Goal: Task Accomplishment & Management: Use online tool/utility

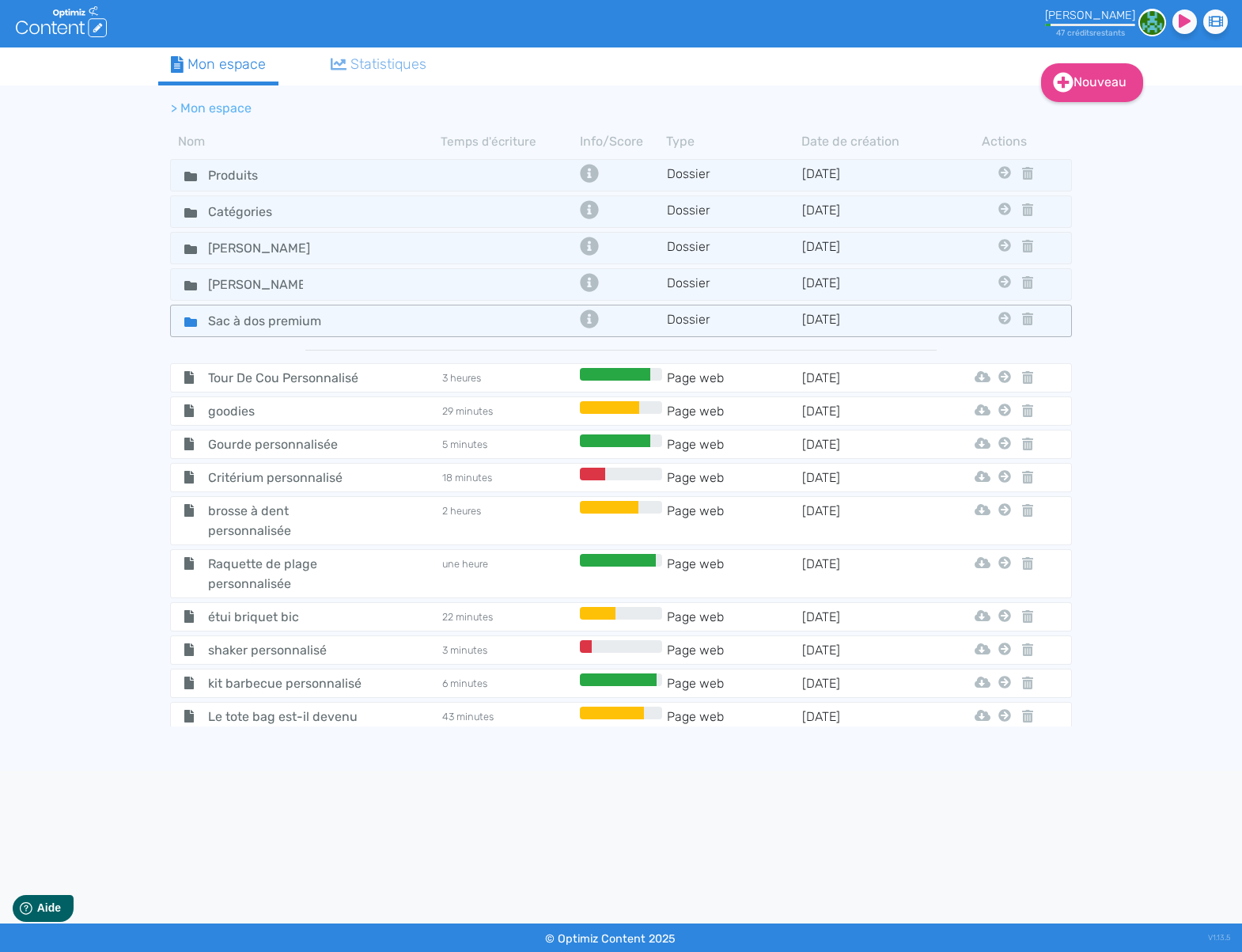
click at [432, 330] on div "Sac à dos premium" at bounding box center [306, 322] width 268 height 23
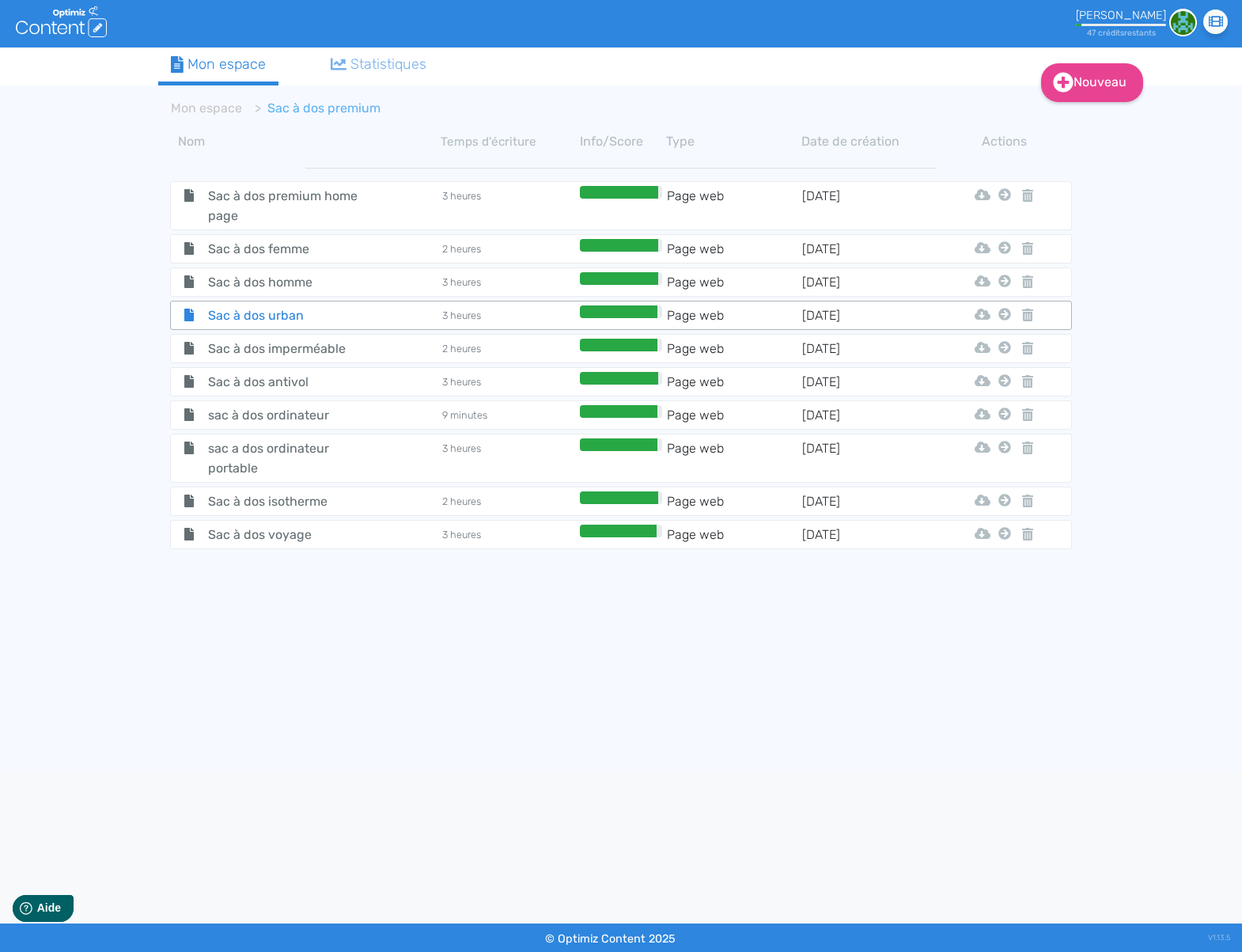
click at [398, 315] on div "Sac à dos urban" at bounding box center [306, 315] width 268 height 20
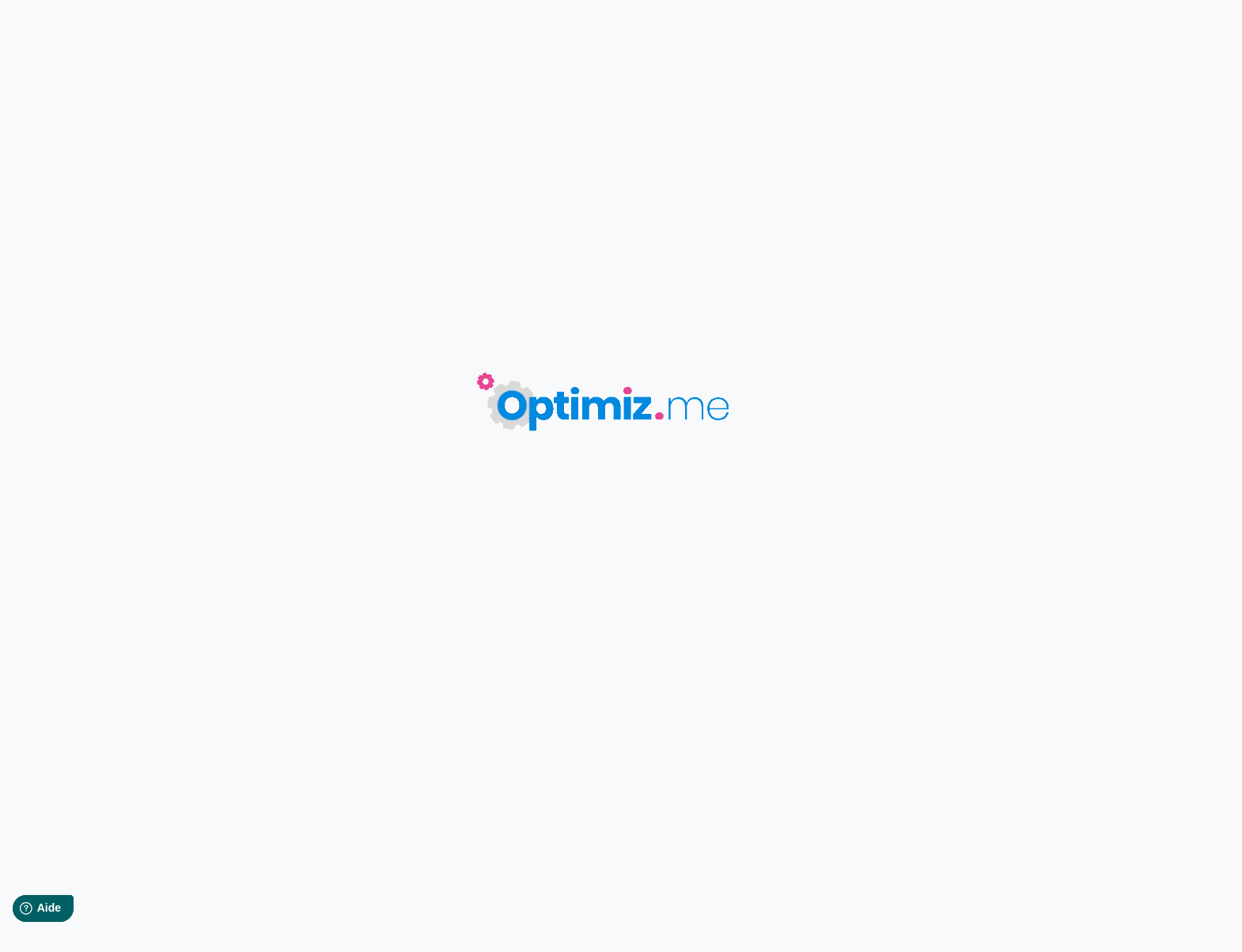
type input "Sac à dos urban"
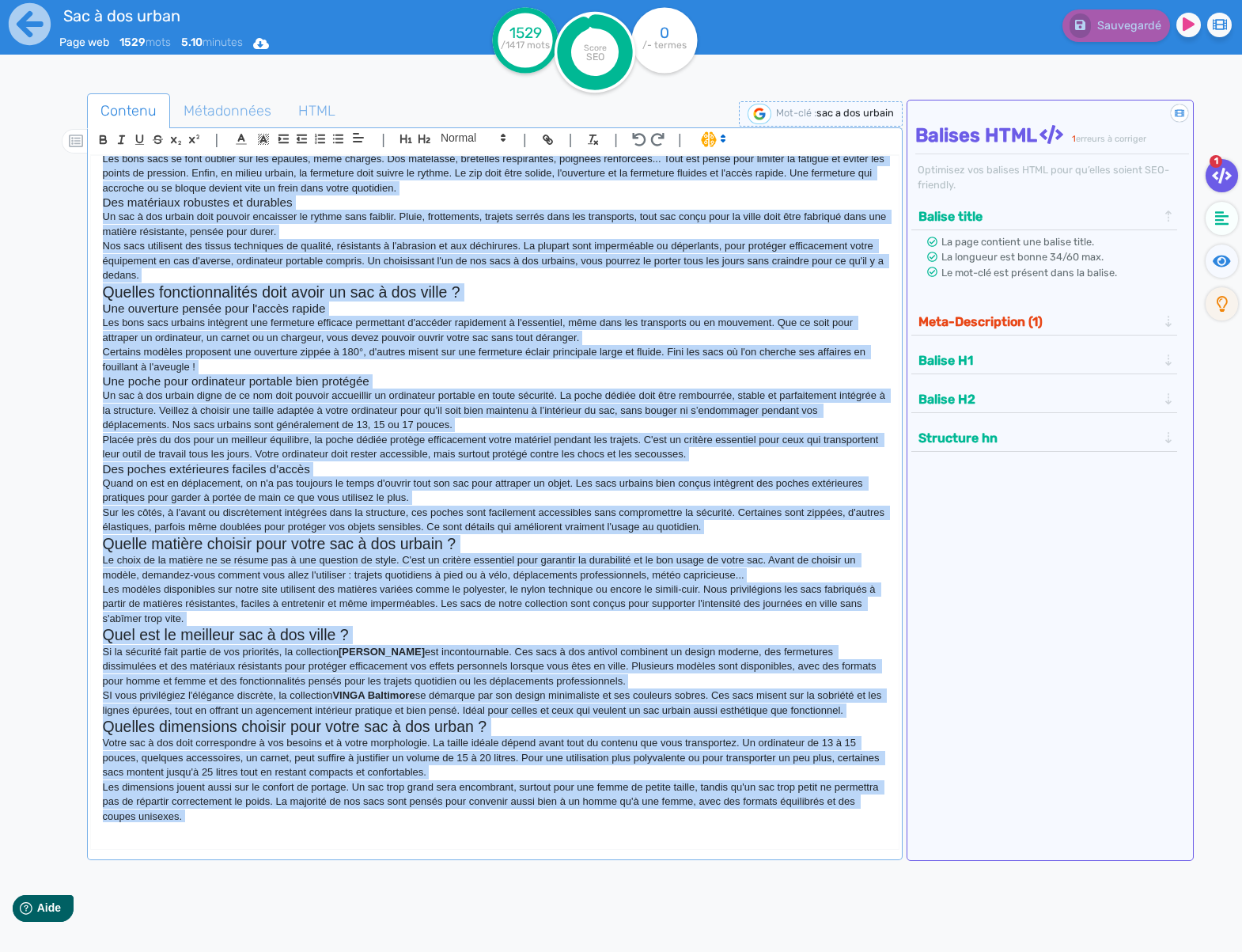
scroll to position [557, 0]
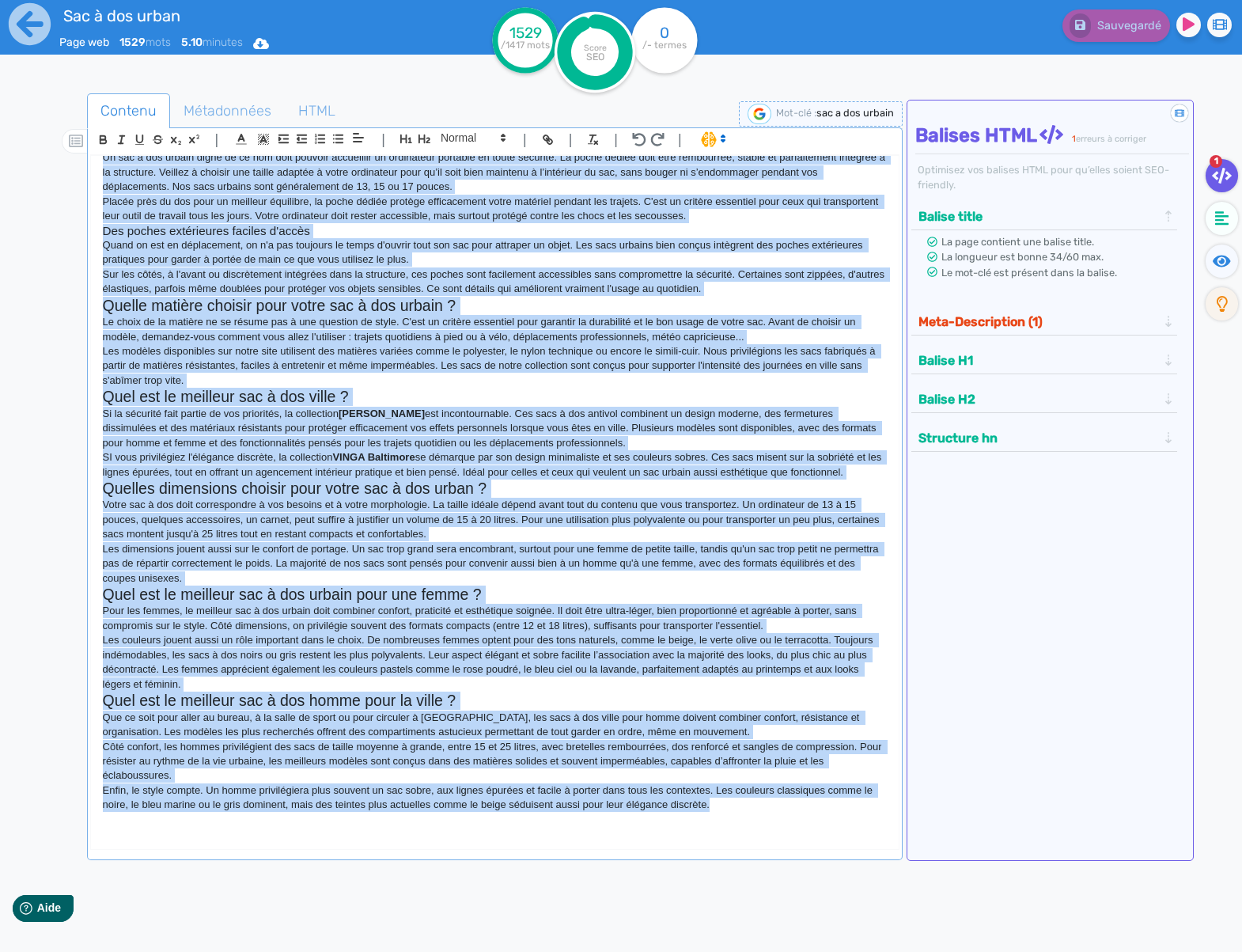
drag, startPoint x: 105, startPoint y: 200, endPoint x: 345, endPoint y: 152, distance: 244.8
click at [681, 817] on div "Sac à dos urbain Compact, malin et stylé, le sac à dos urbain coche toutes les …" at bounding box center [495, 489] width 809 height 666
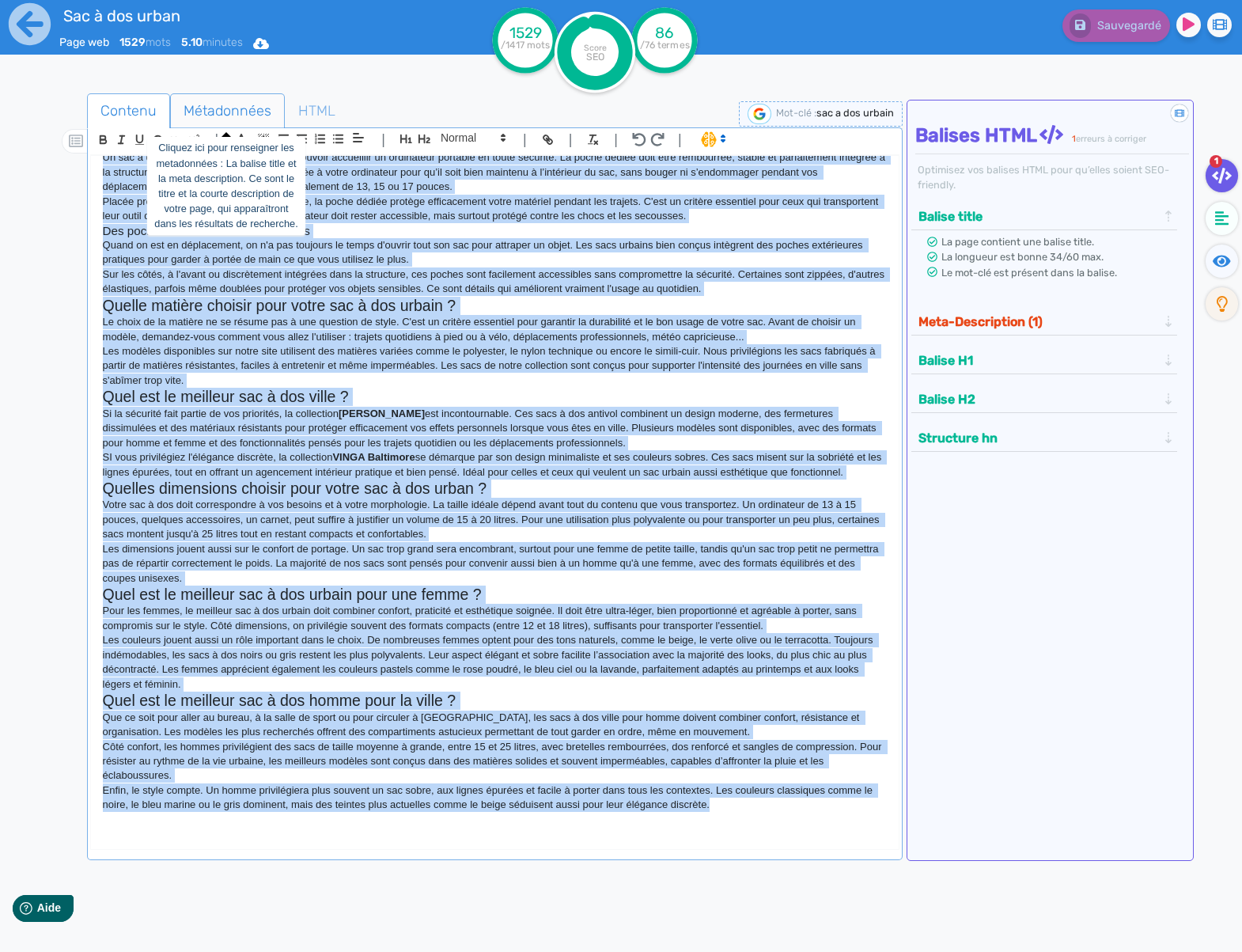
click at [253, 107] on span "Métadonnées" at bounding box center [227, 111] width 113 height 43
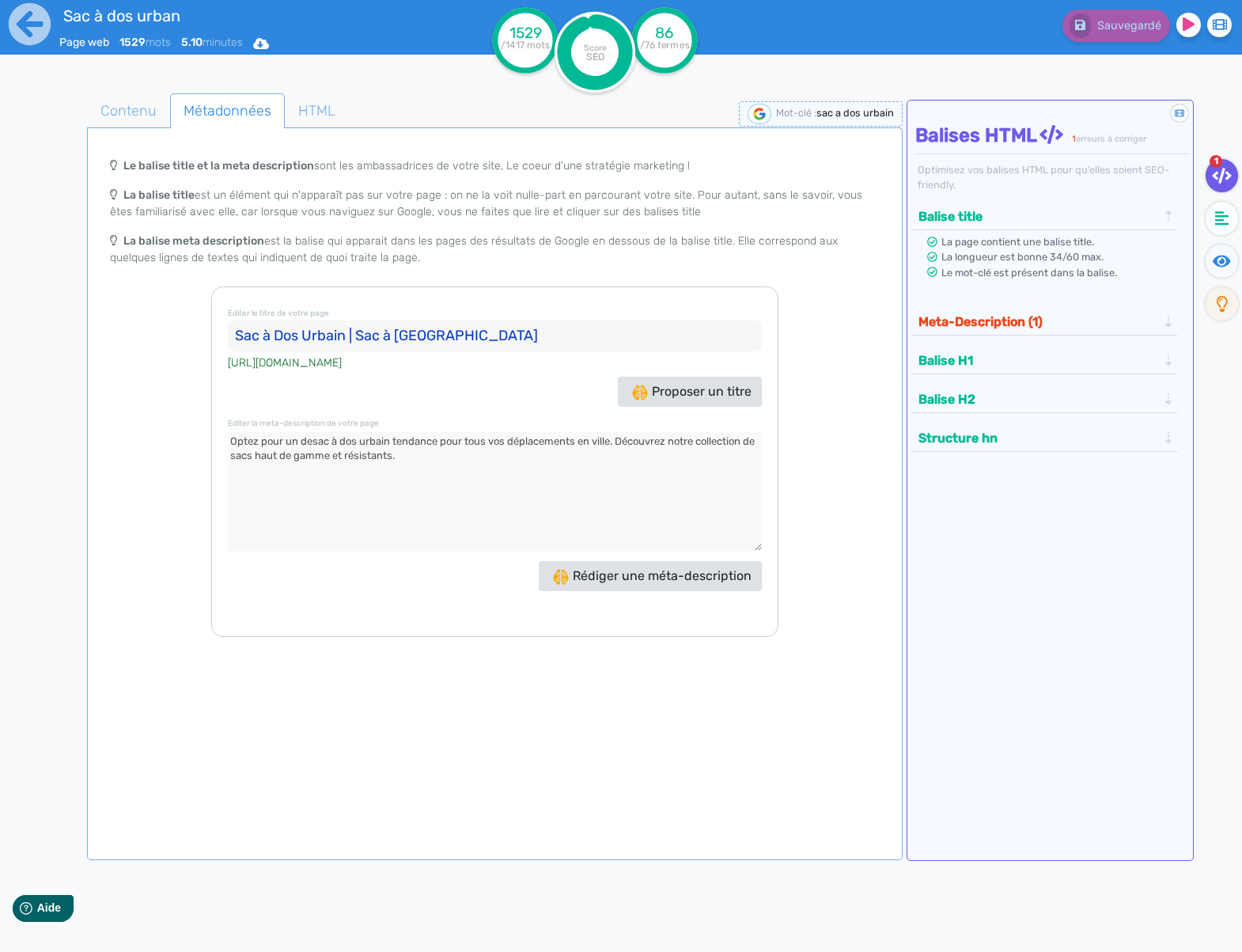
click at [433, 345] on input "Sac à Dos Urbain | Sac à Dos Ville" at bounding box center [495, 336] width 534 height 31
click at [378, 438] on textarea at bounding box center [495, 492] width 534 height 119
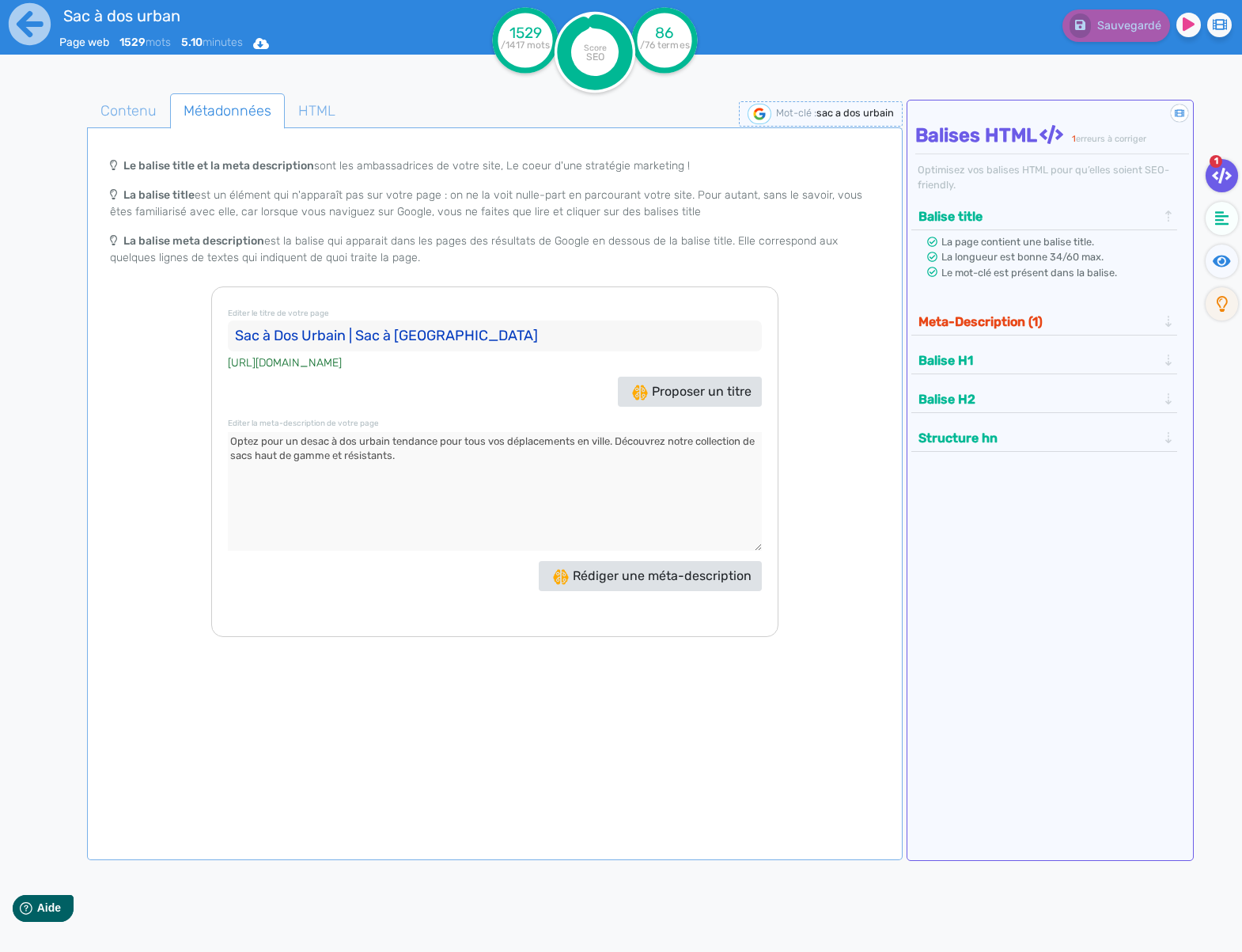
click at [378, 438] on textarea at bounding box center [495, 492] width 534 height 119
click at [316, 443] on textarea at bounding box center [495, 492] width 534 height 119
click at [313, 443] on textarea at bounding box center [495, 492] width 534 height 119
type textarea "Optez pour un sac à dos urbain tendance pour tous vos déplacements en ville. Dé…"
drag, startPoint x: 330, startPoint y: 106, endPoint x: 373, endPoint y: 108, distance: 43.0
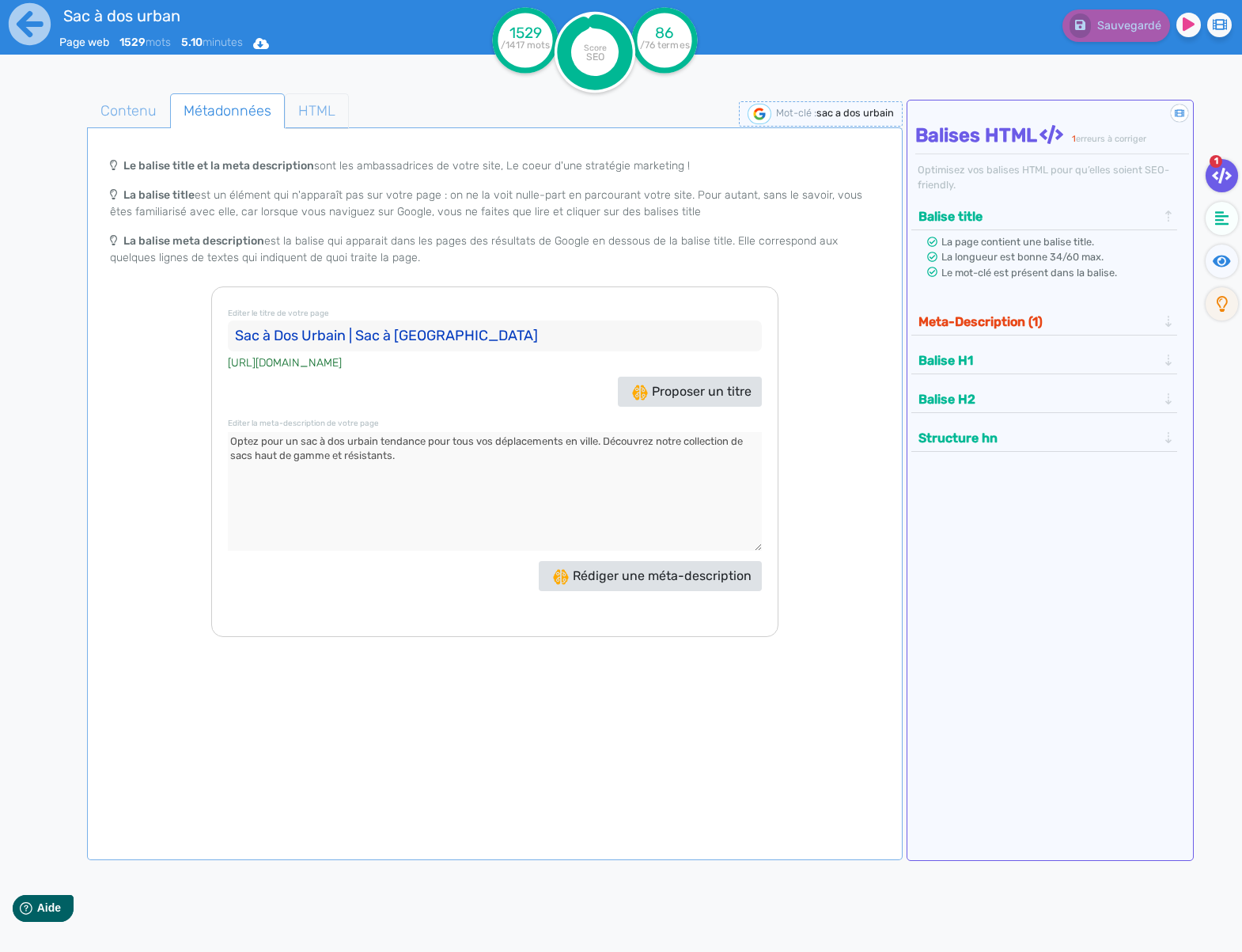
click at [330, 106] on span "HTML" at bounding box center [317, 111] width 63 height 43
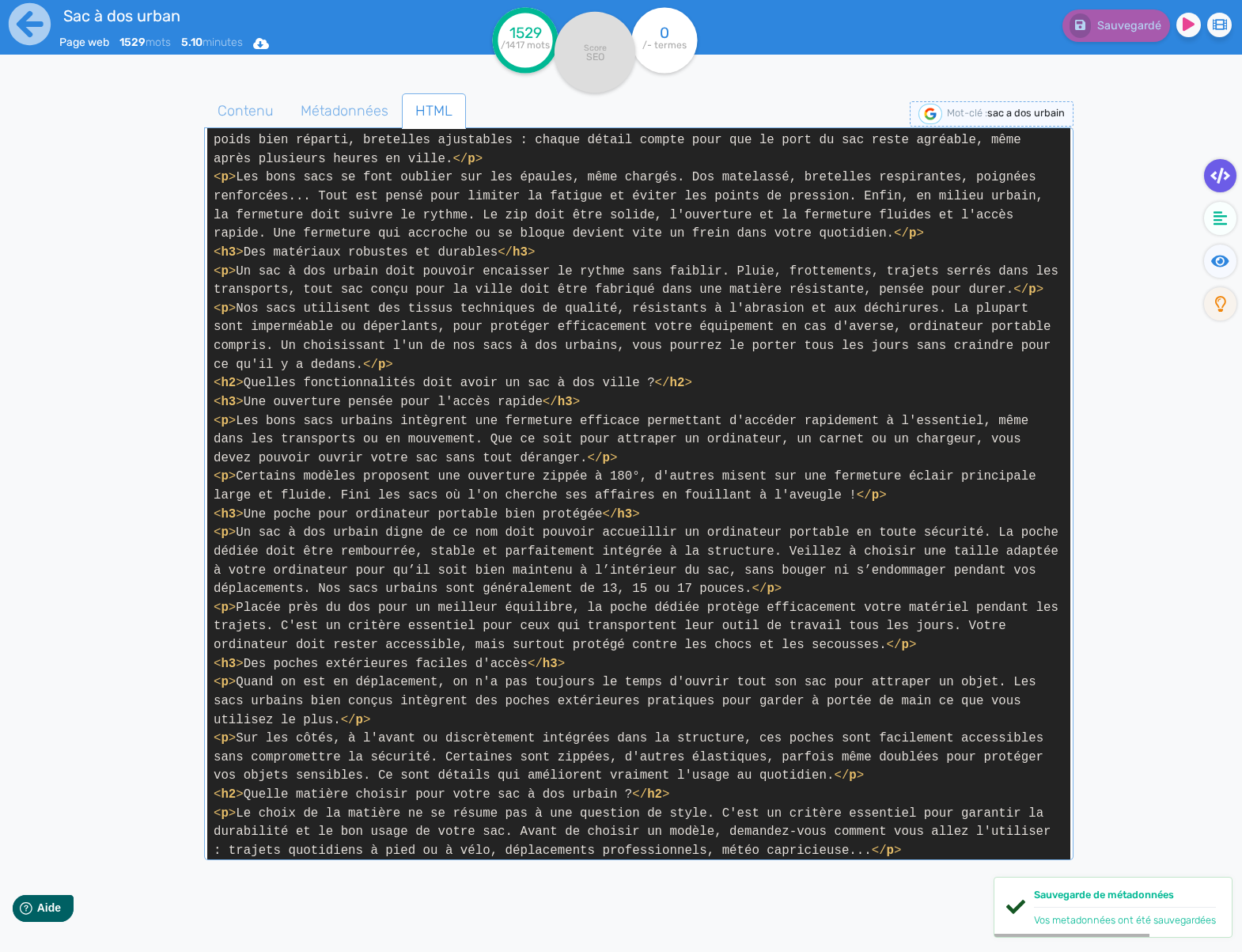
scroll to position [1495, 0]
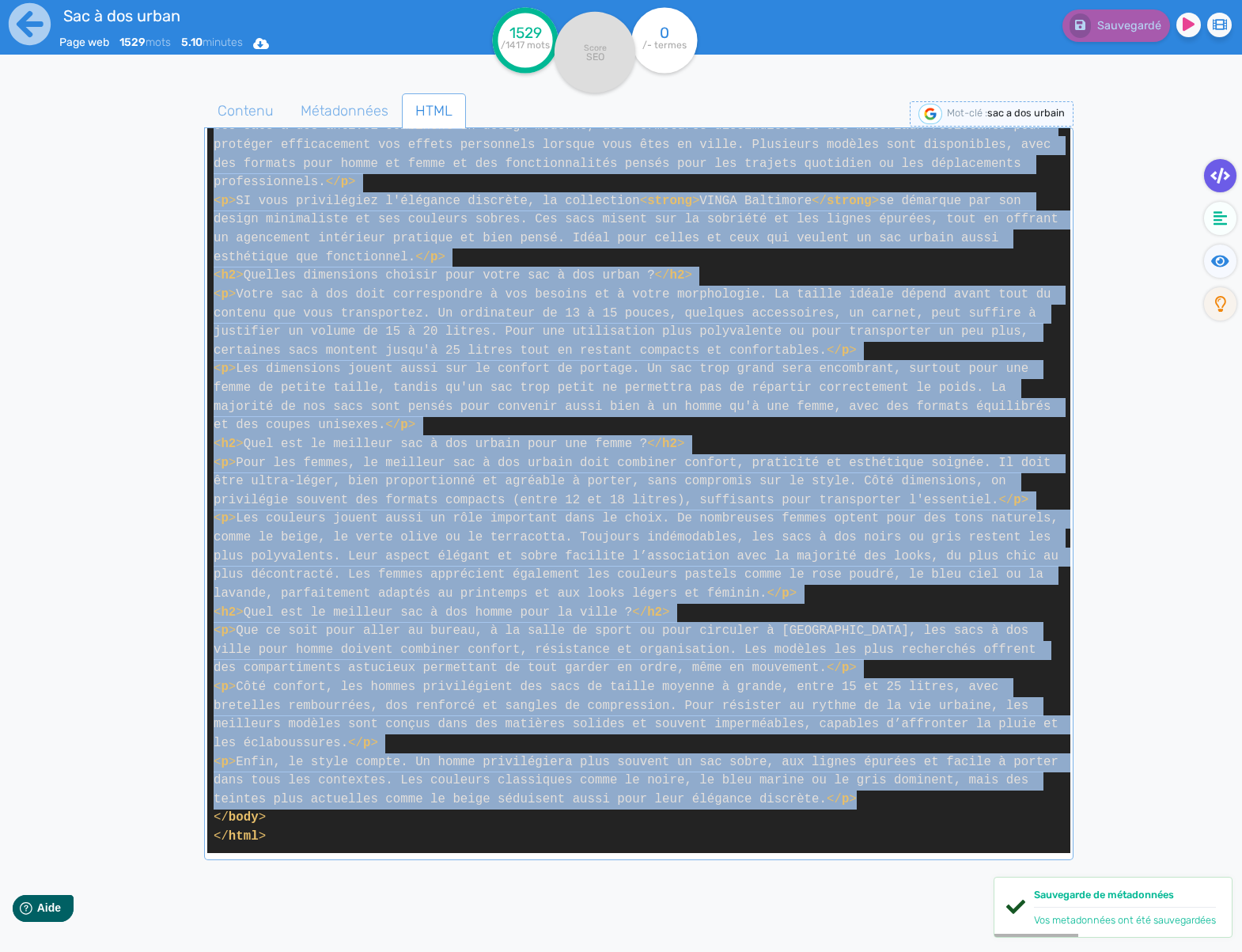
drag, startPoint x: 270, startPoint y: 365, endPoint x: 893, endPoint y: 802, distance: 761.0
copy span "< p > Compact, malin et stylé, le sac à dos urbain coche toutes les cases pour …"
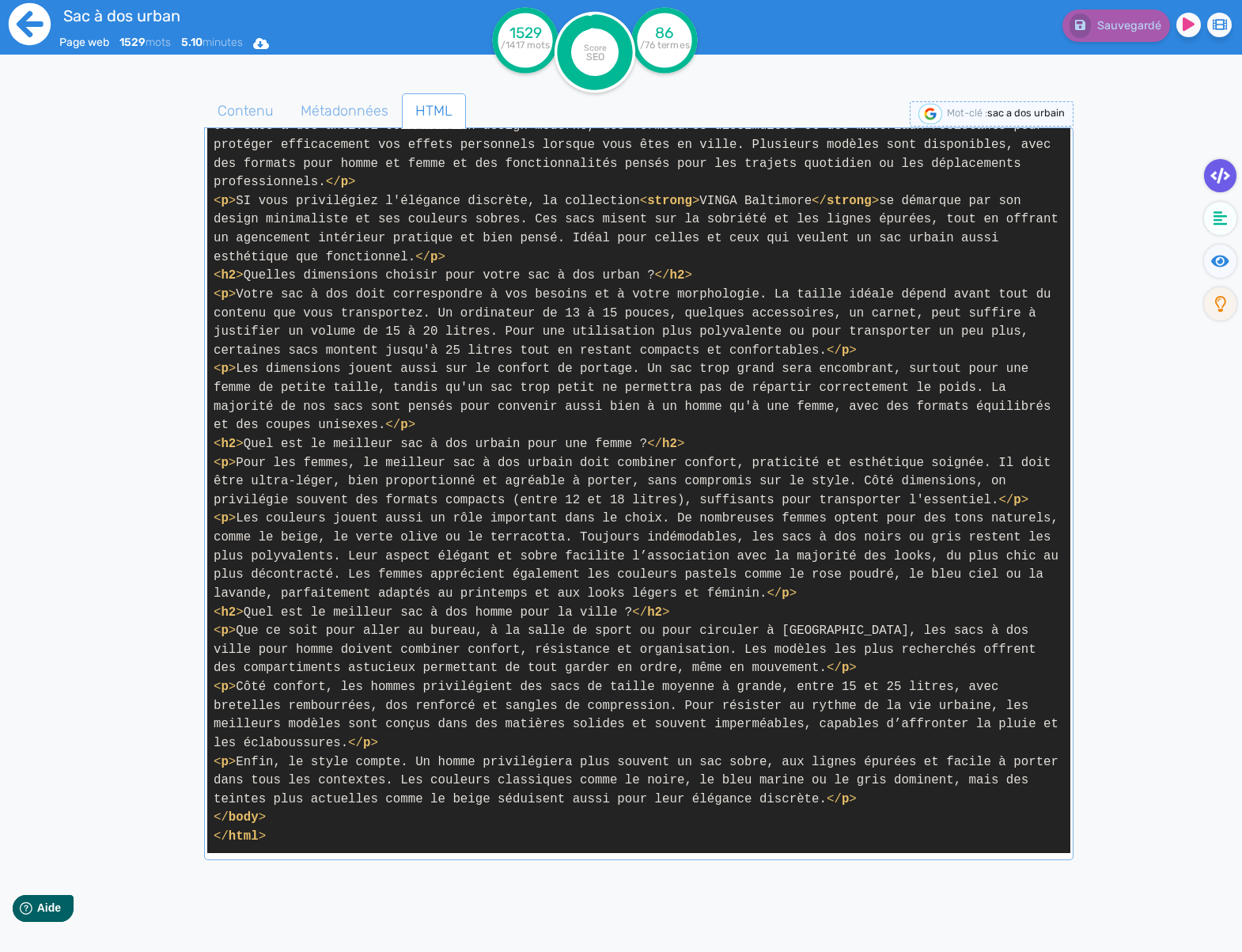
click at [41, 27] on icon at bounding box center [30, 24] width 42 height 42
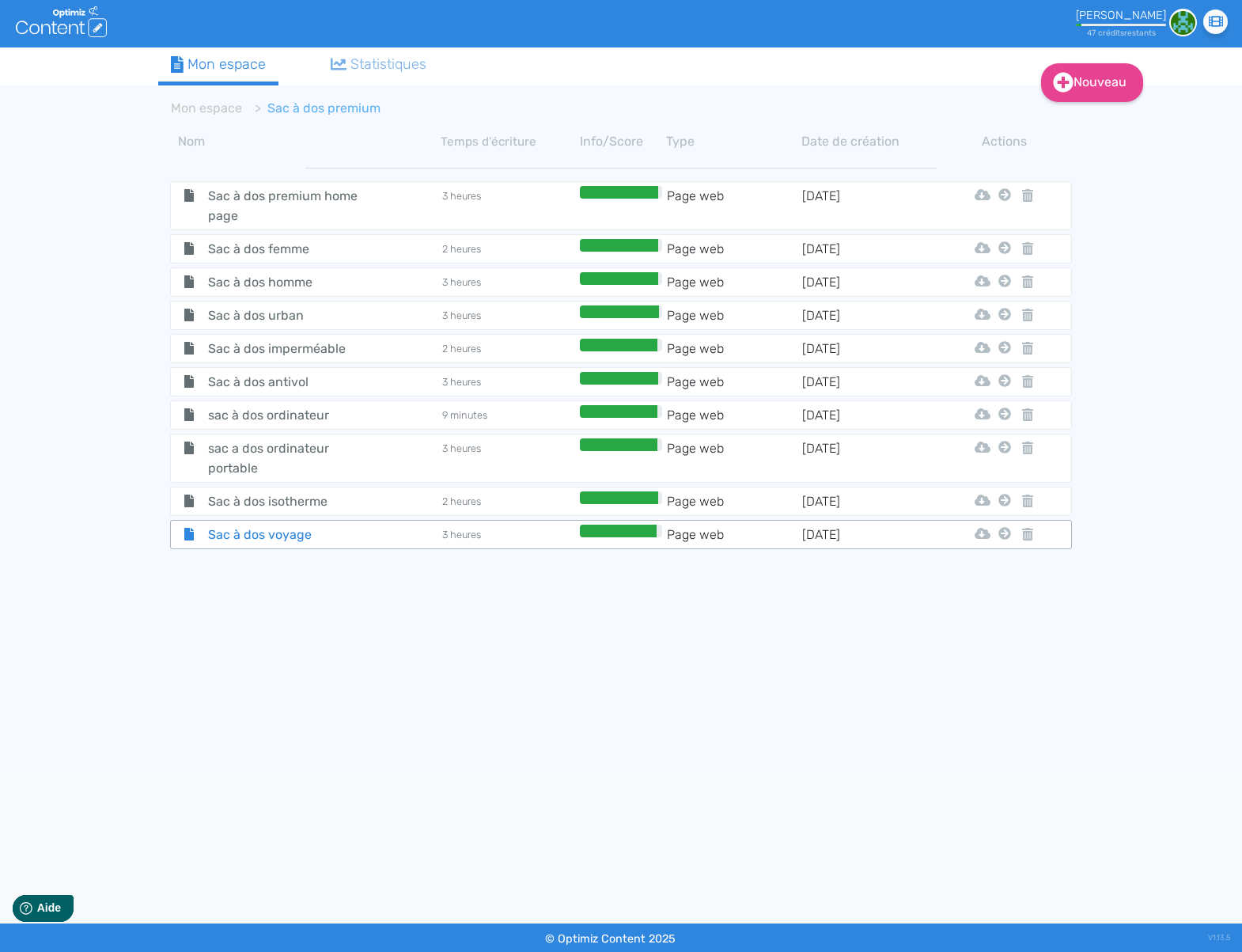
click at [350, 535] on span "Sac à dos voyage" at bounding box center [285, 535] width 178 height 20
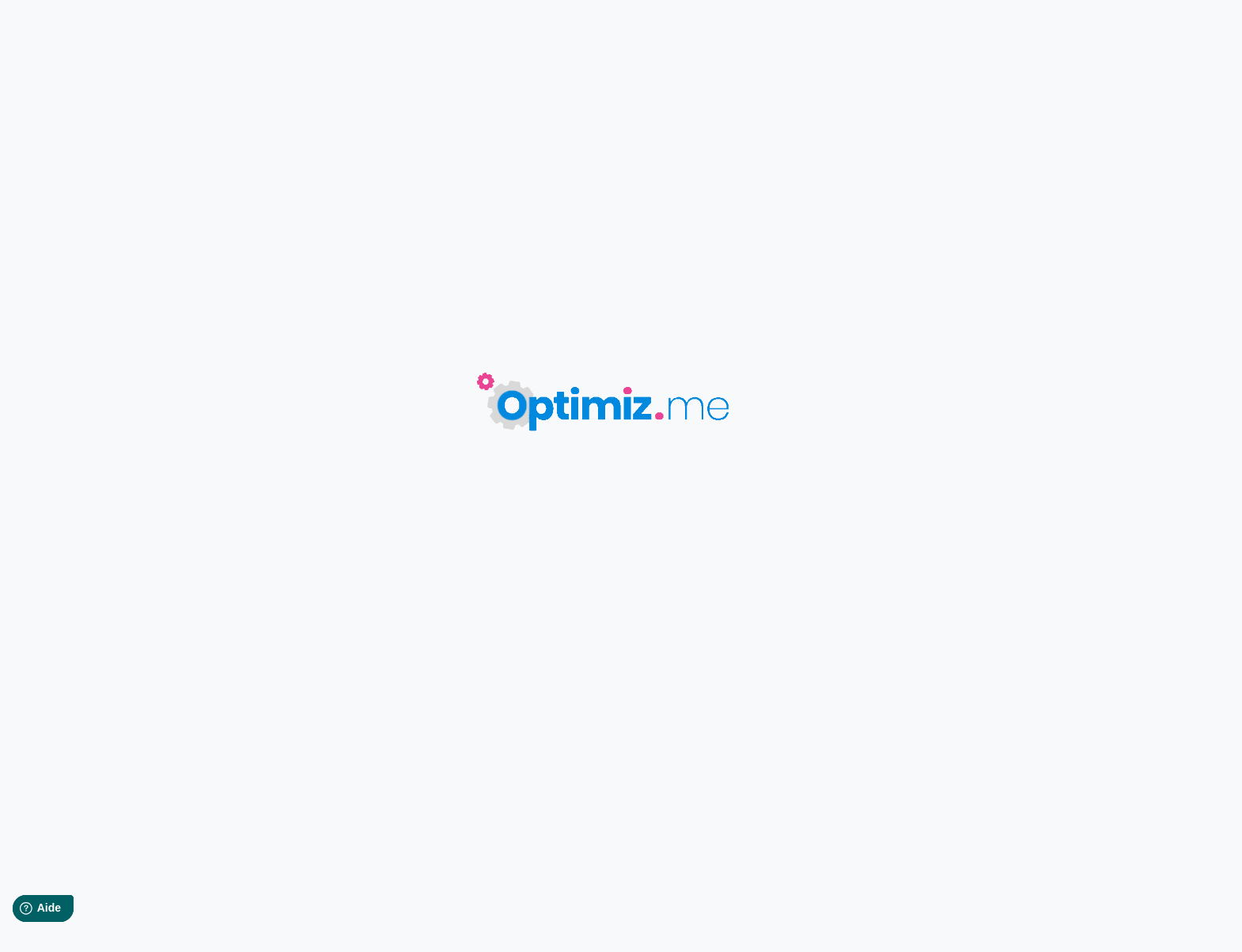
type input "Sac à dos voyage"
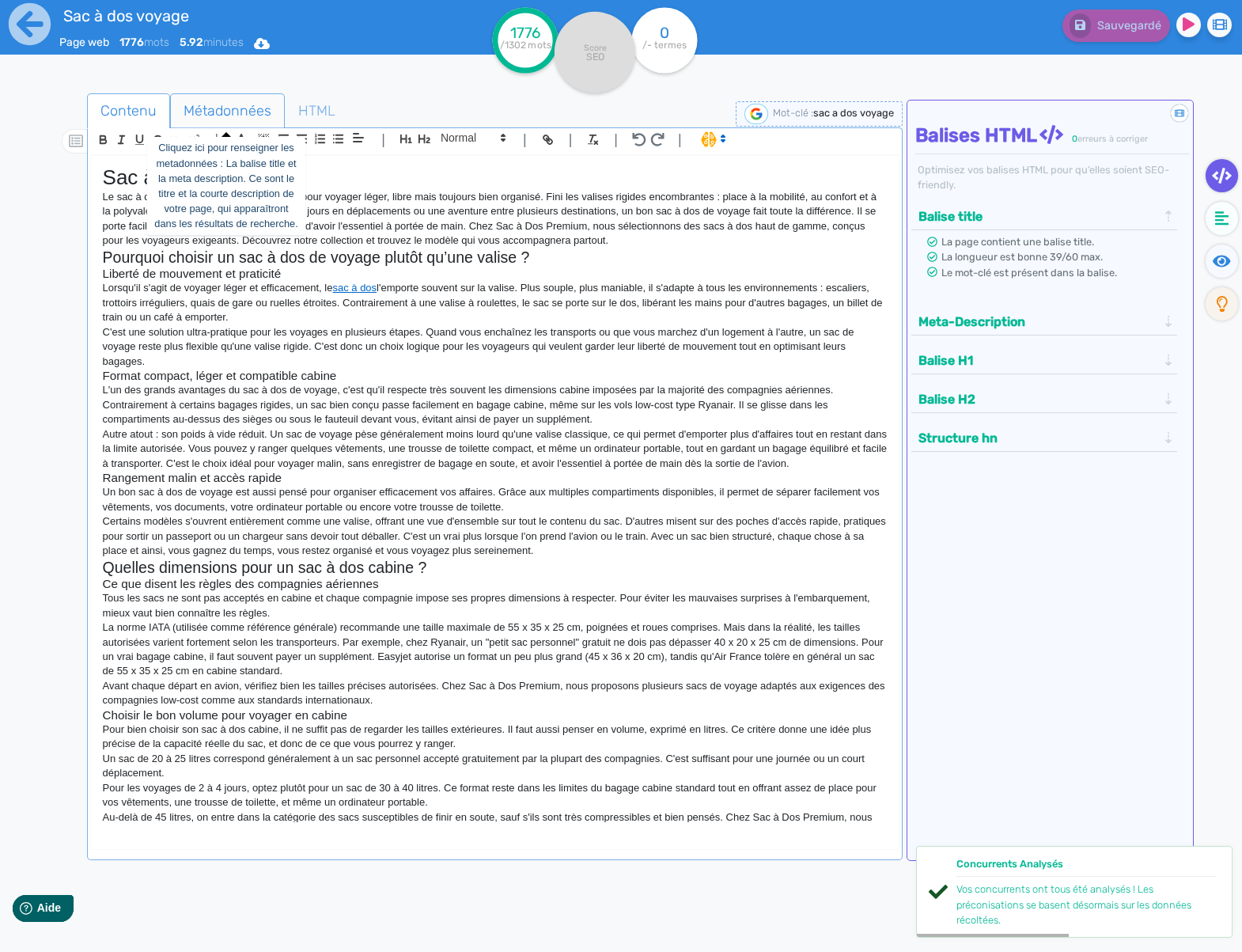
click at [236, 118] on span "Métadonnées" at bounding box center [227, 111] width 113 height 43
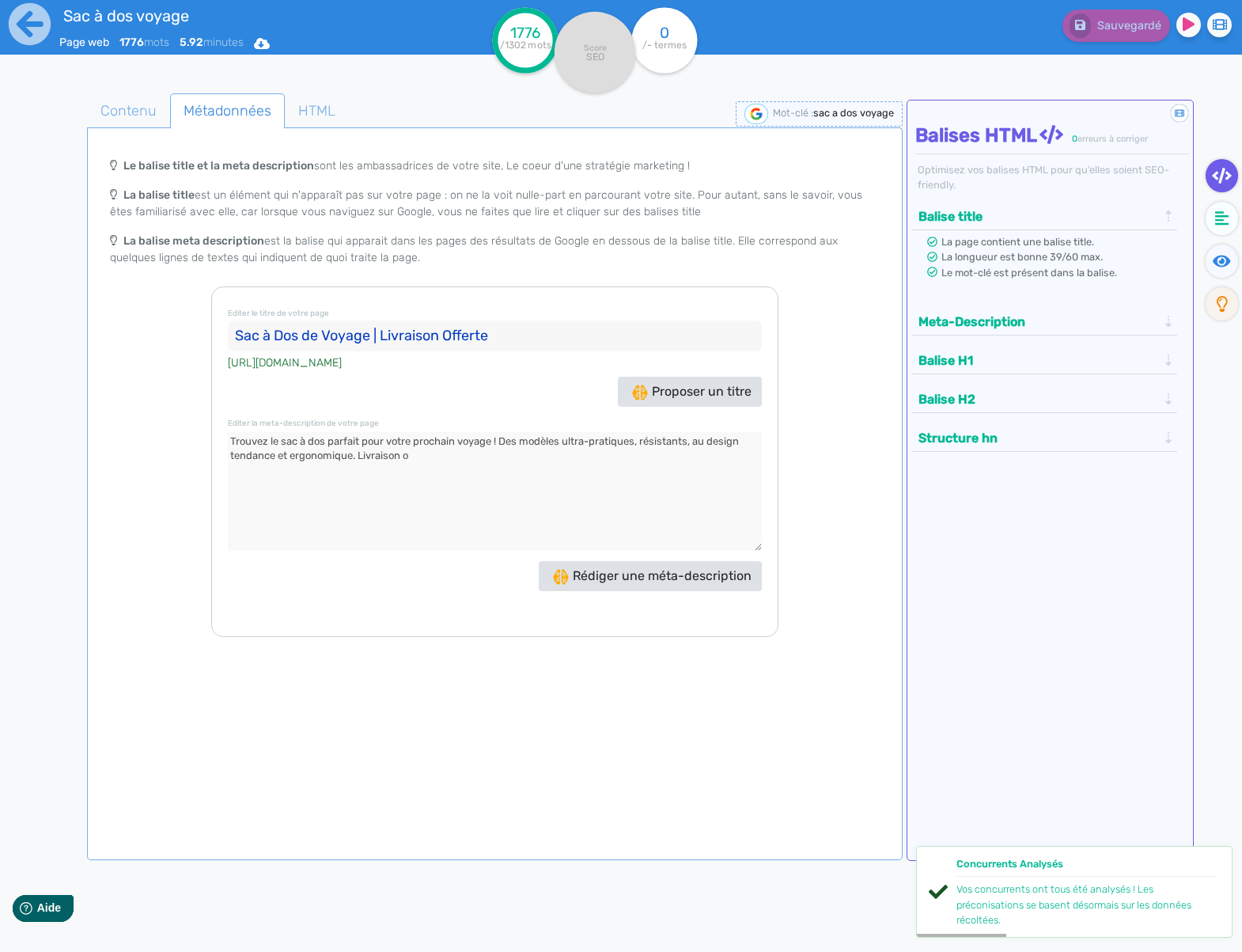
click at [485, 344] on input "Sac à Dos de Voyage | Livraison Offerte" at bounding box center [495, 336] width 534 height 31
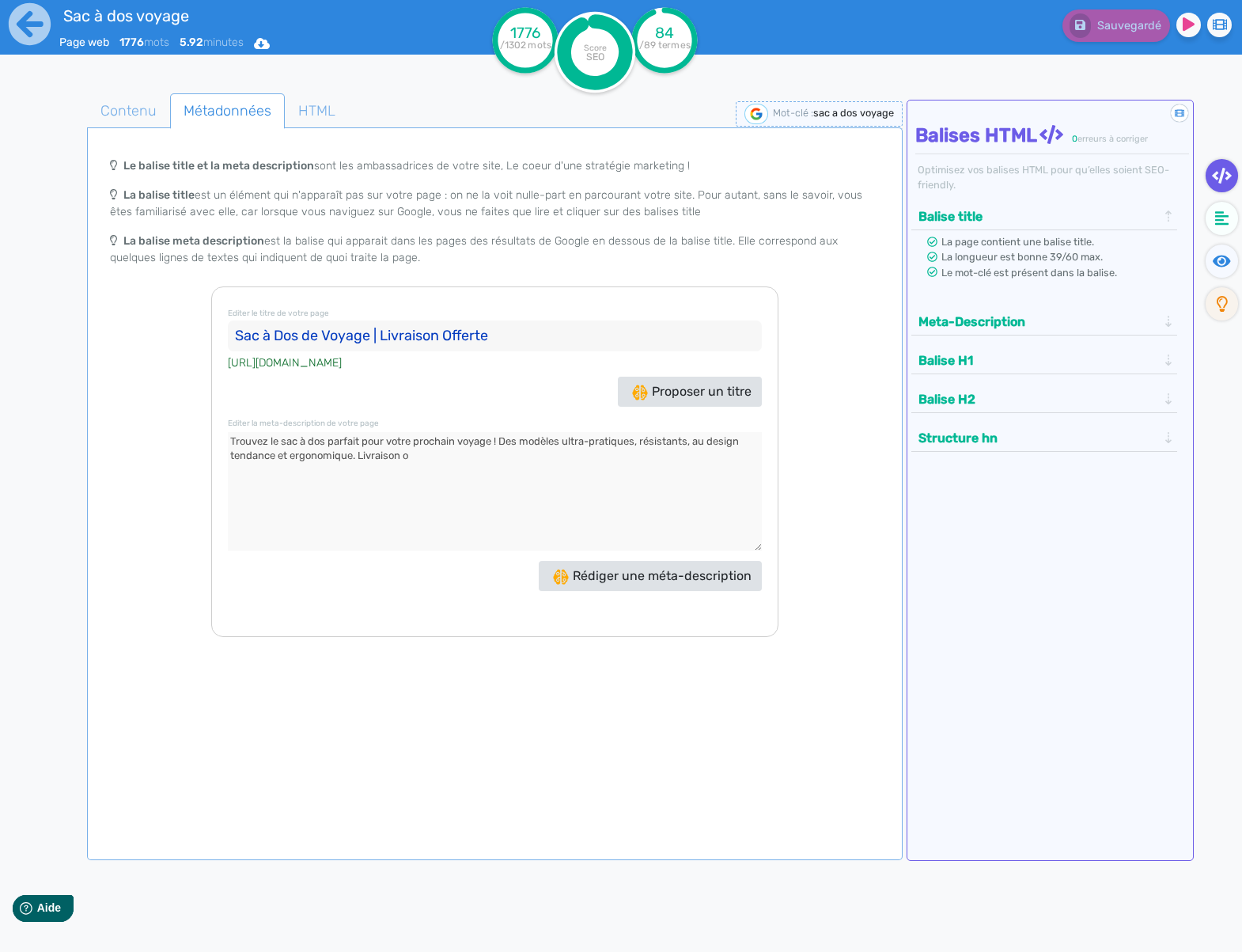
click at [371, 488] on textarea at bounding box center [495, 492] width 534 height 119
click at [578, 509] on textarea at bounding box center [495, 492] width 534 height 119
type textarea "Trouvez le sac à dos parfait pour votre prochain voyage ! Des modèles ultra-pra…"
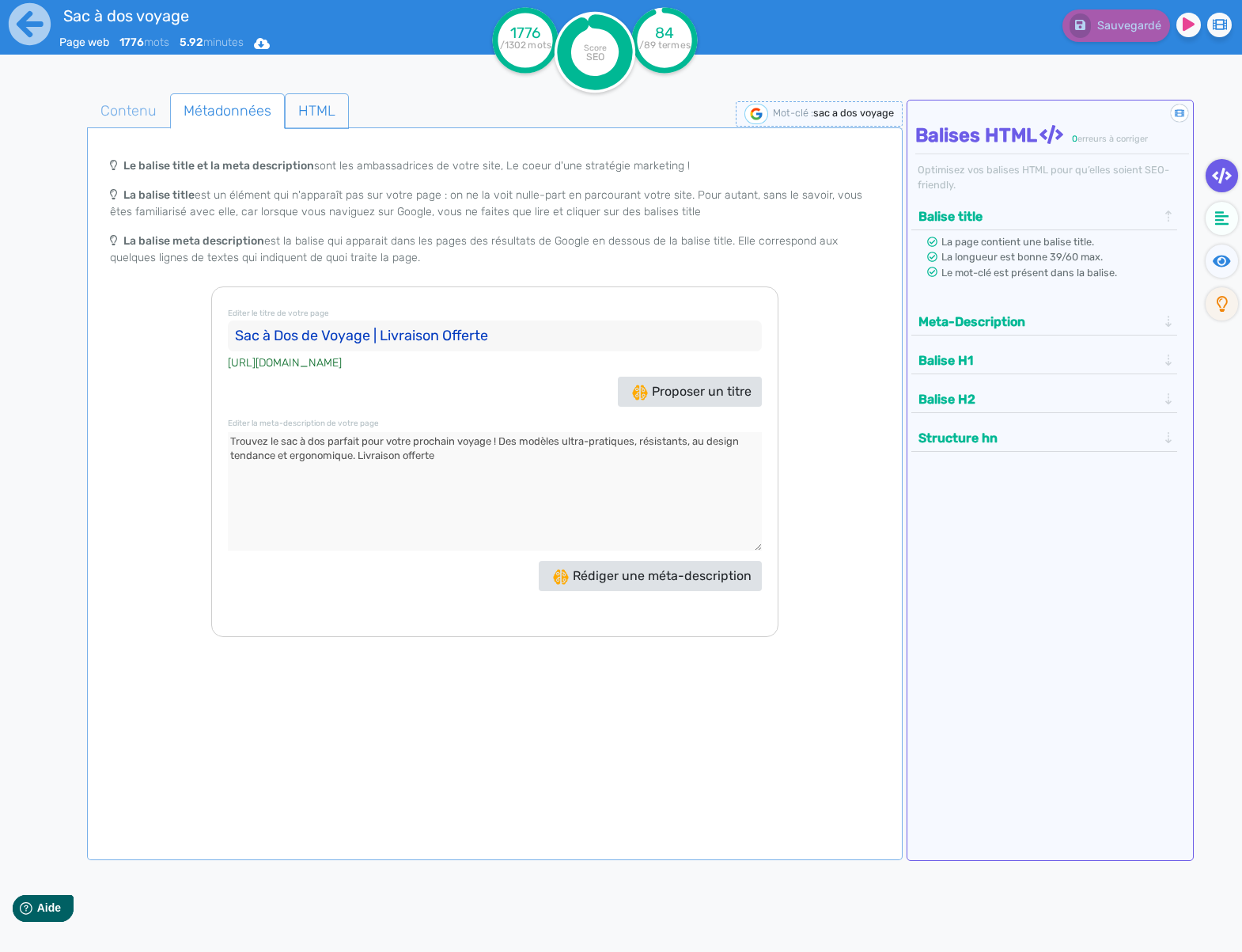
click at [320, 123] on span "HTML" at bounding box center [317, 111] width 63 height 43
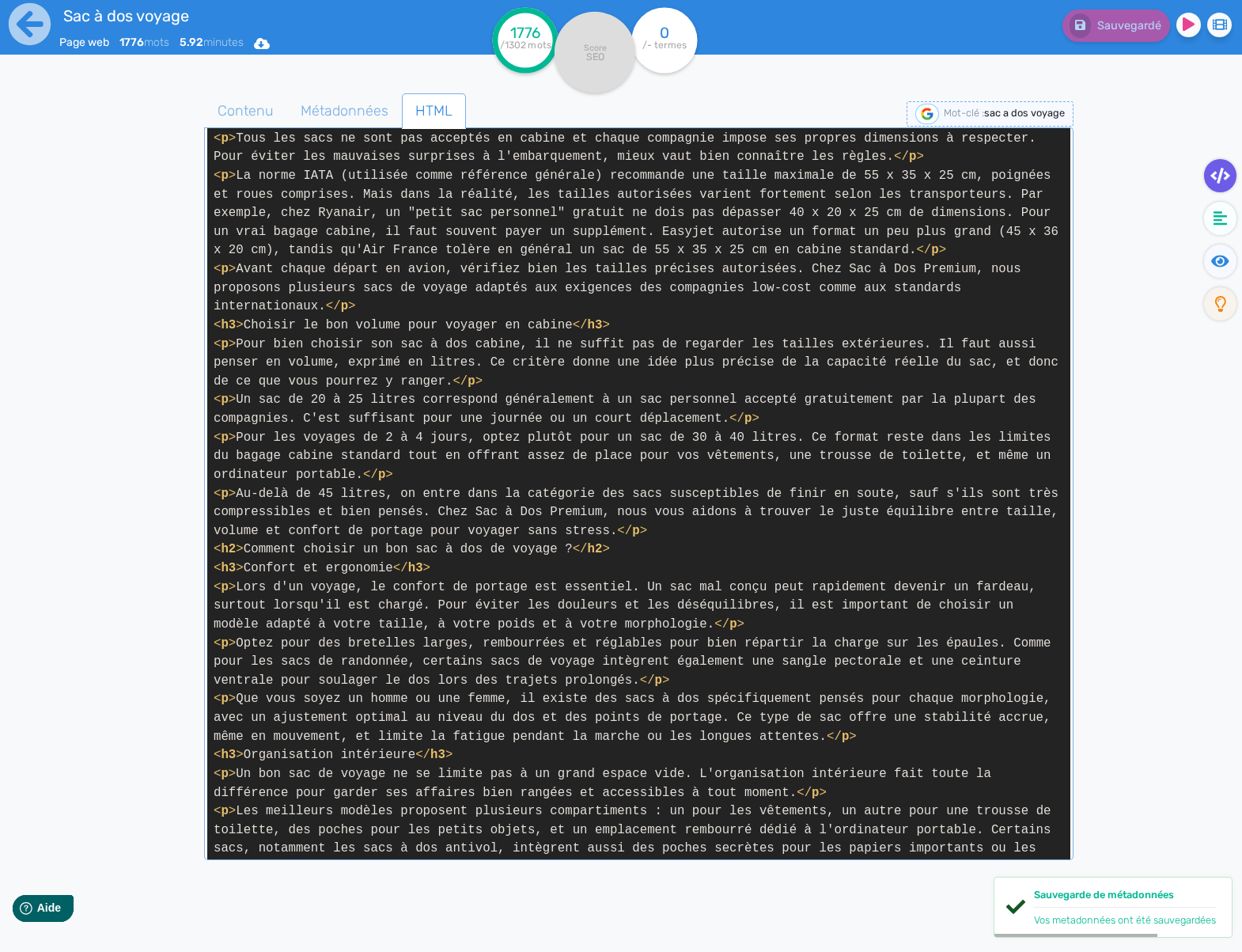
scroll to position [1813, 0]
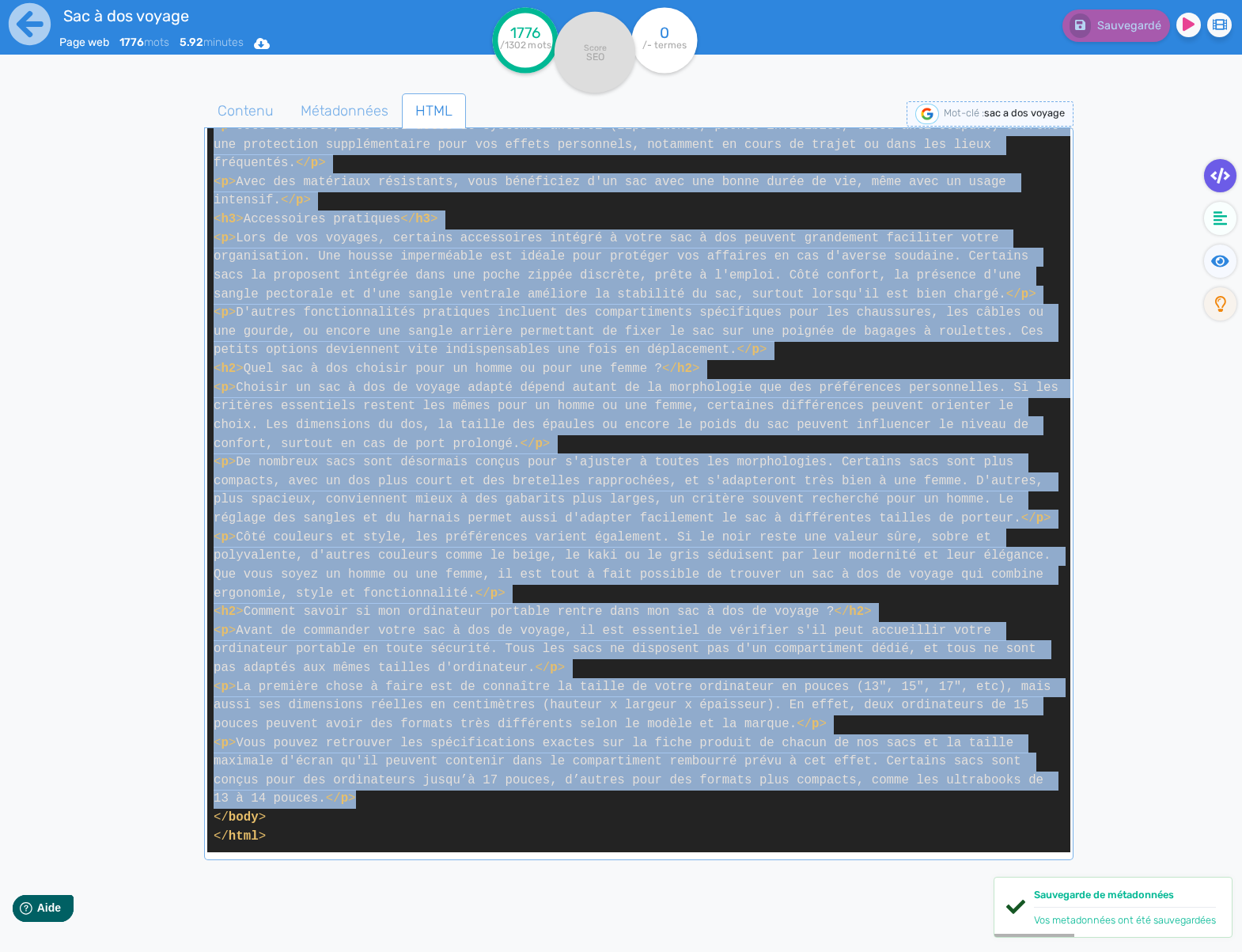
drag, startPoint x: 225, startPoint y: 319, endPoint x: 977, endPoint y: 800, distance: 892.7
copy span "< p > Le sac à dos est devenu un incontournable pour voyager léger, libre mais …"
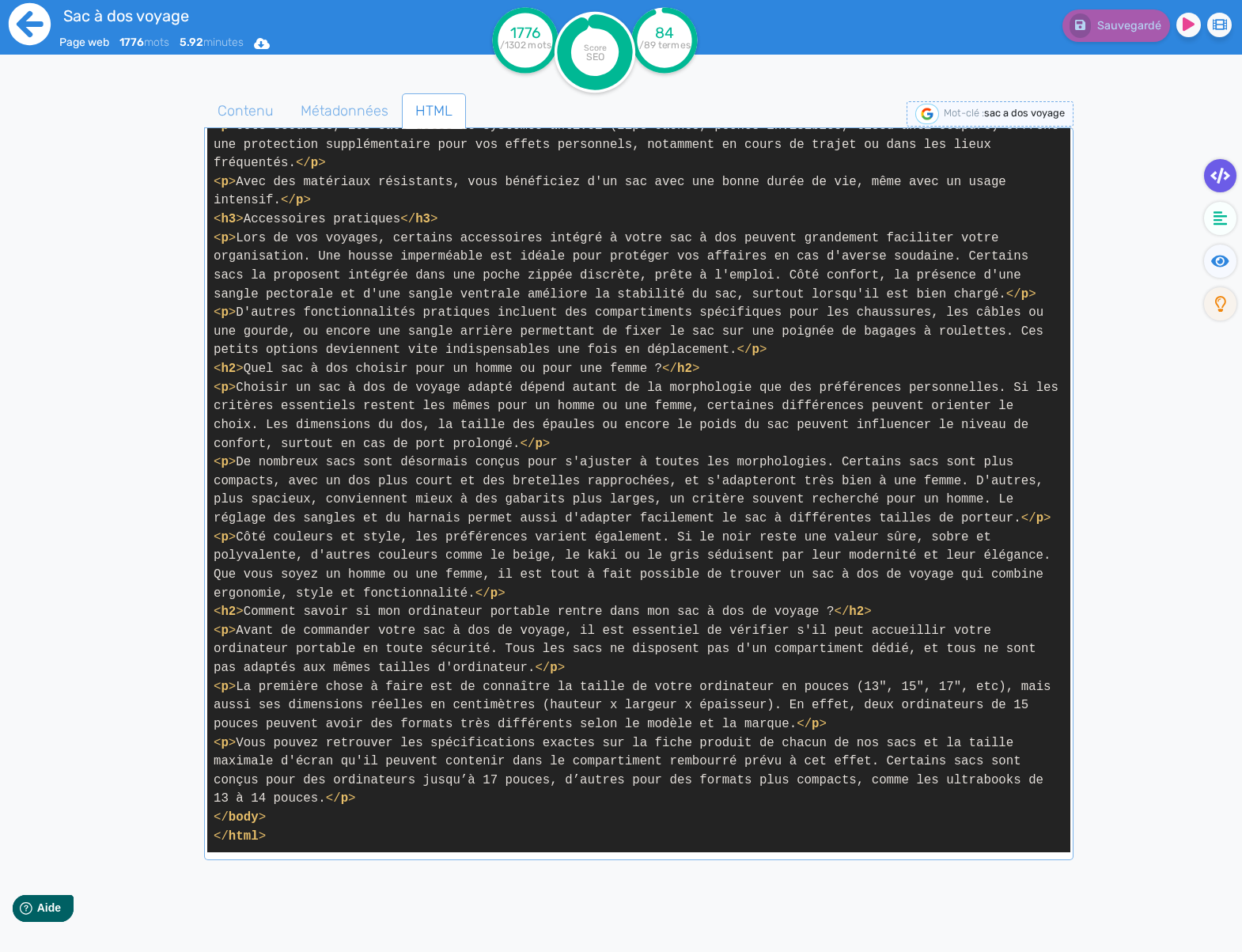
click at [28, 20] on icon at bounding box center [30, 24] width 42 height 42
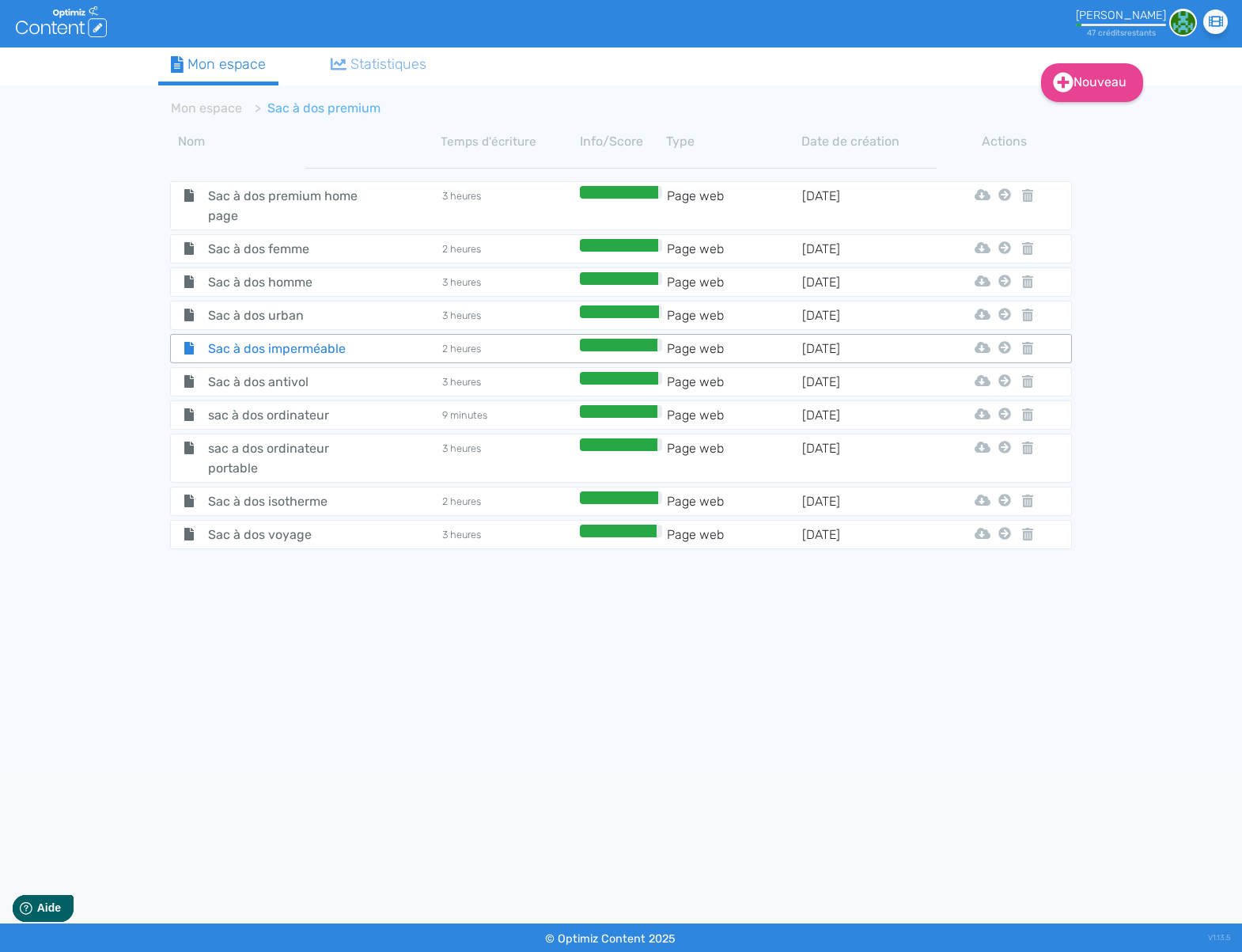
click at [396, 352] on div "Sac à dos imperméable" at bounding box center [306, 348] width 268 height 20
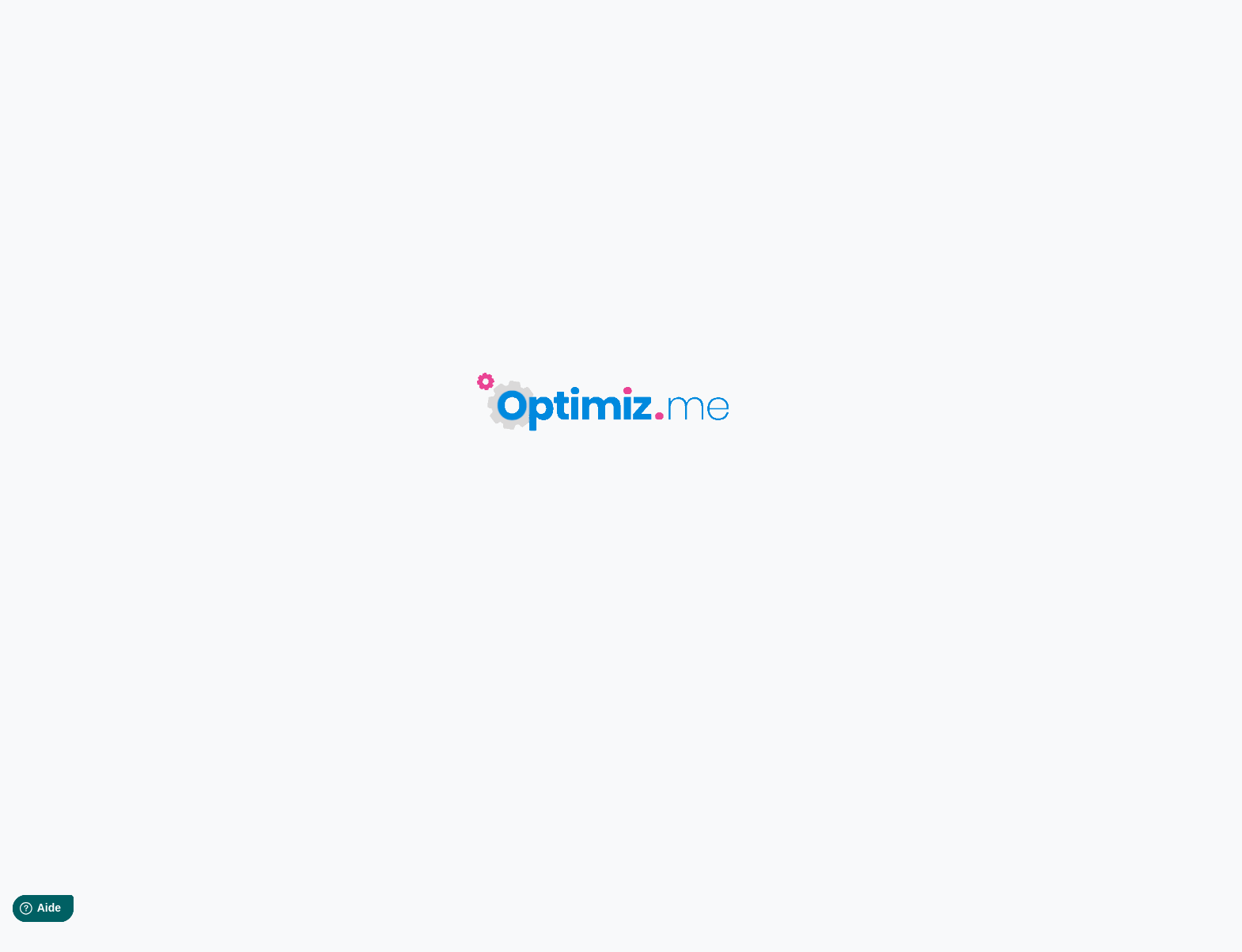
type input "Sac à dos imperméable"
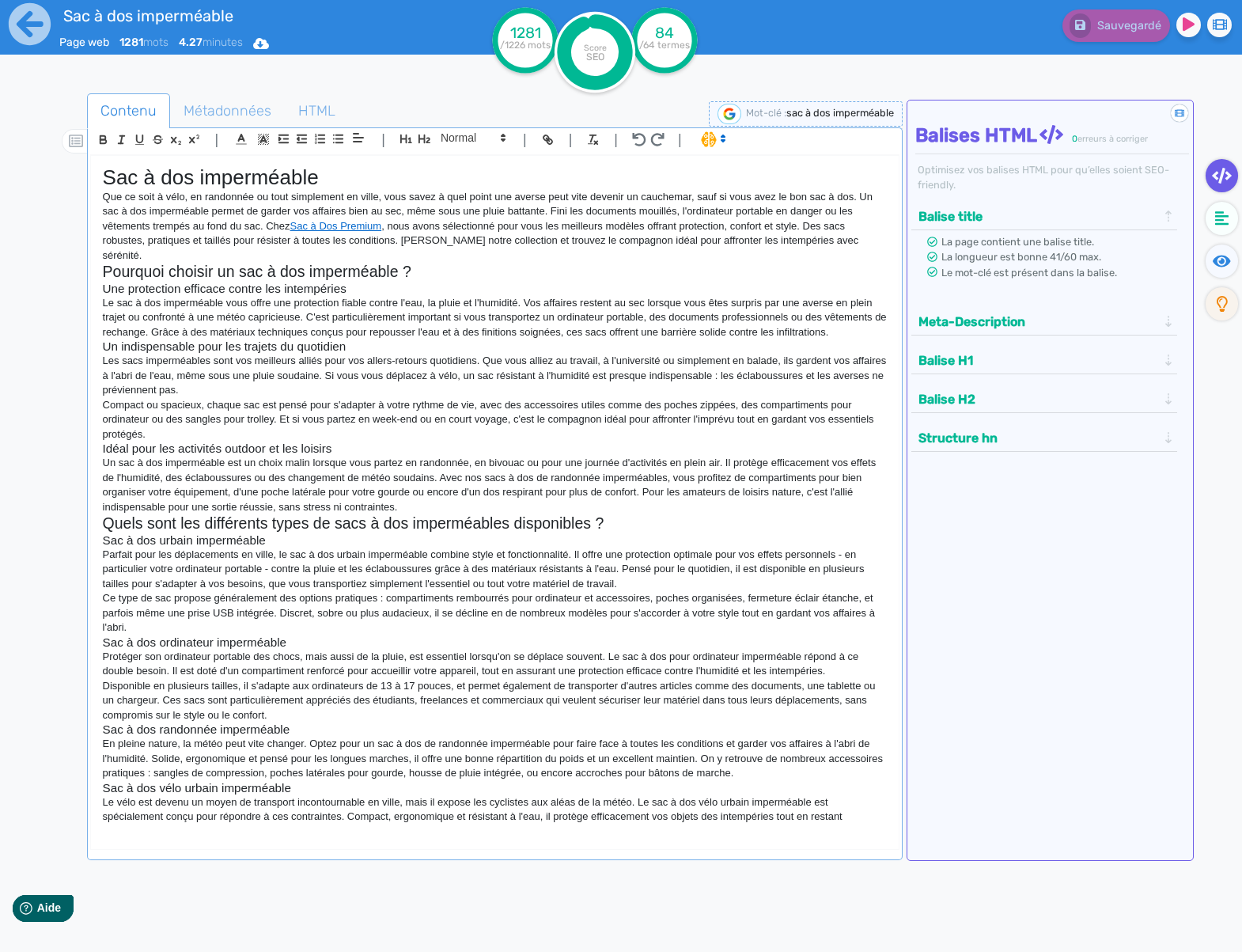
scroll to position [373, 0]
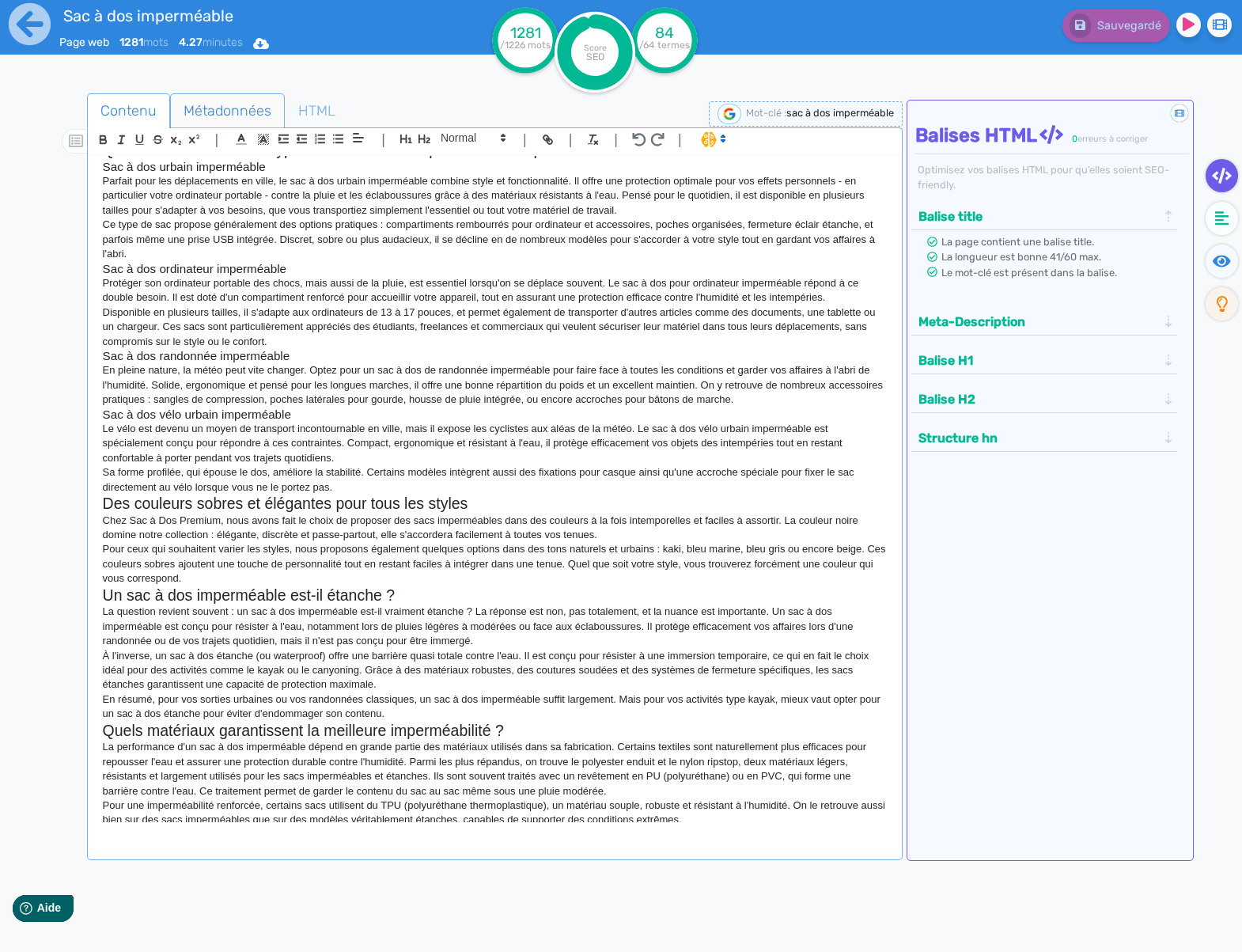
click at [259, 105] on span "Métadonnées" at bounding box center [227, 111] width 113 height 43
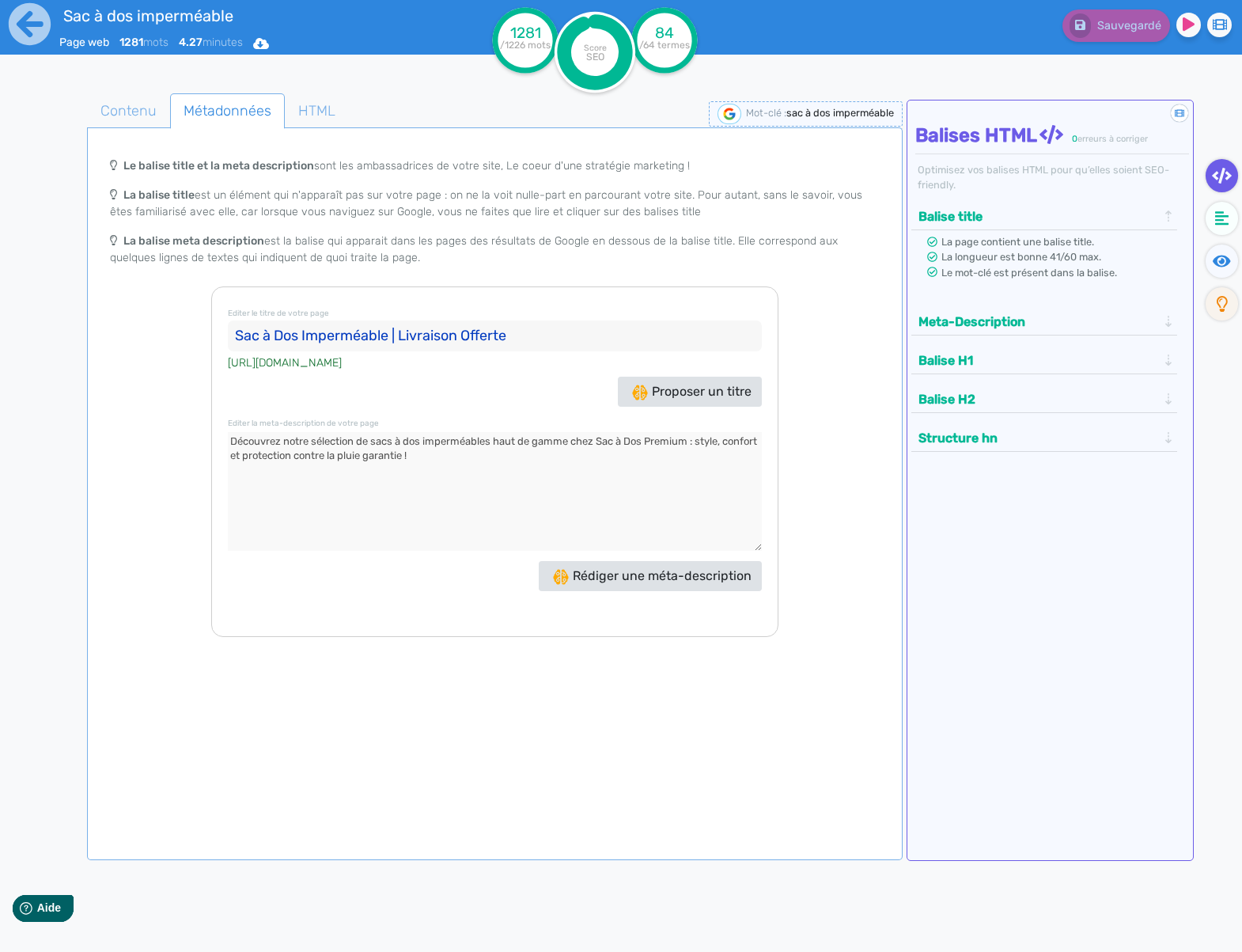
click at [315, 347] on input "Sac à Dos Imperméable | Livraison Offerte" at bounding box center [495, 336] width 534 height 31
click at [401, 463] on textarea at bounding box center [495, 492] width 534 height 119
click at [313, 112] on span "HTML" at bounding box center [317, 111] width 63 height 43
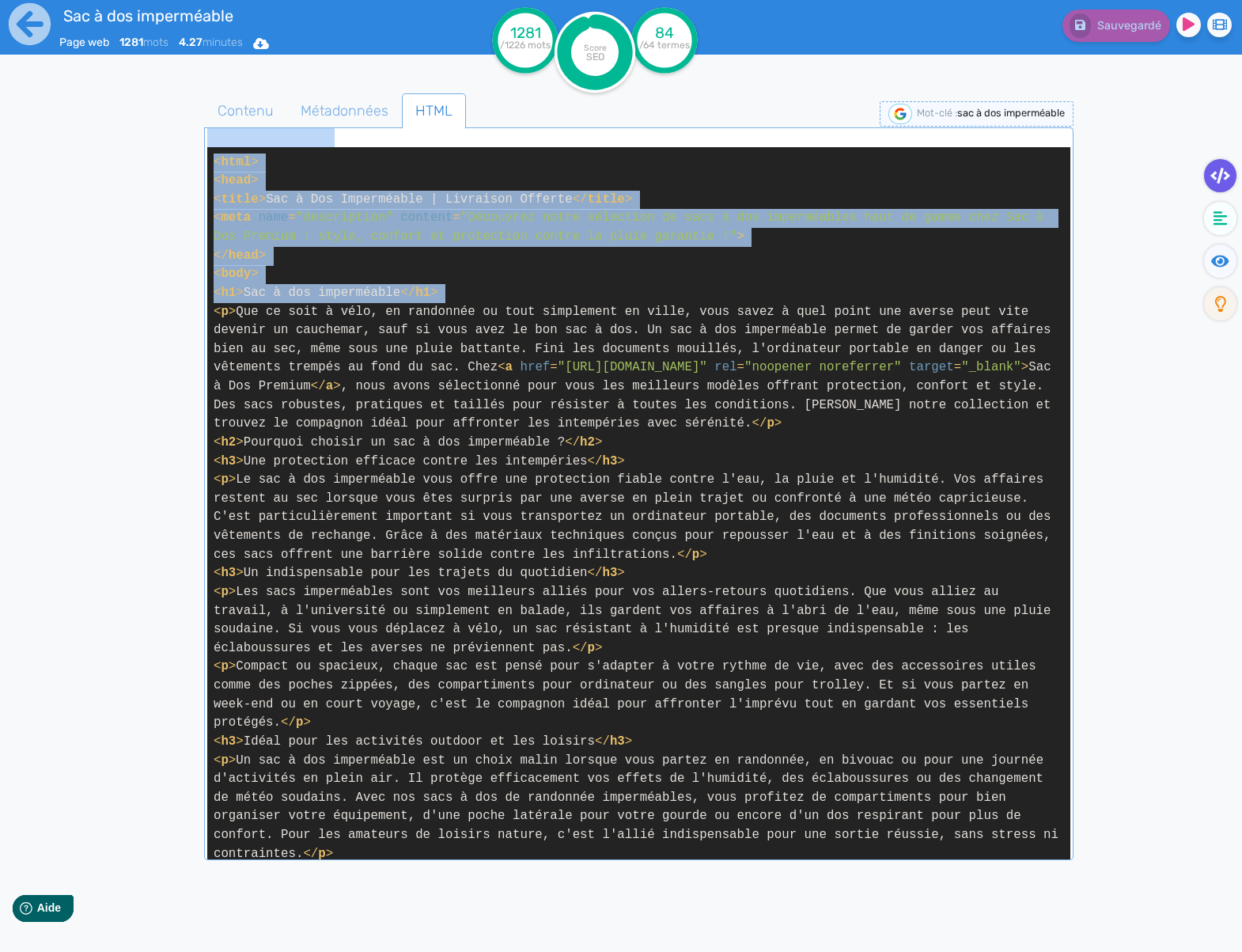
scroll to position [1251, 0]
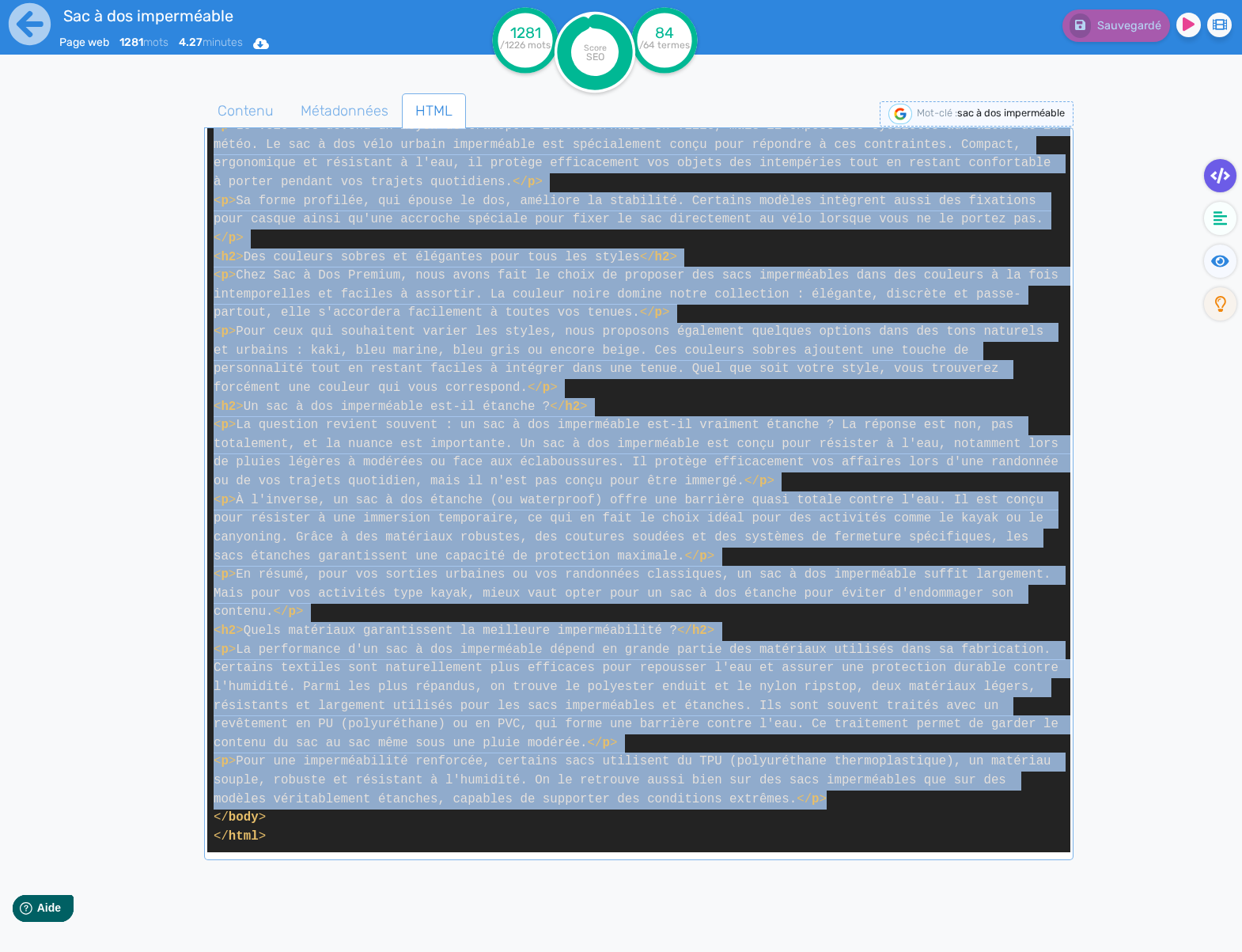
drag, startPoint x: 214, startPoint y: 311, endPoint x: 990, endPoint y: 793, distance: 913.5
copy span "< p > Que ce soit à vélo, en randonnée ou tout simplement en ville, vous savez …"
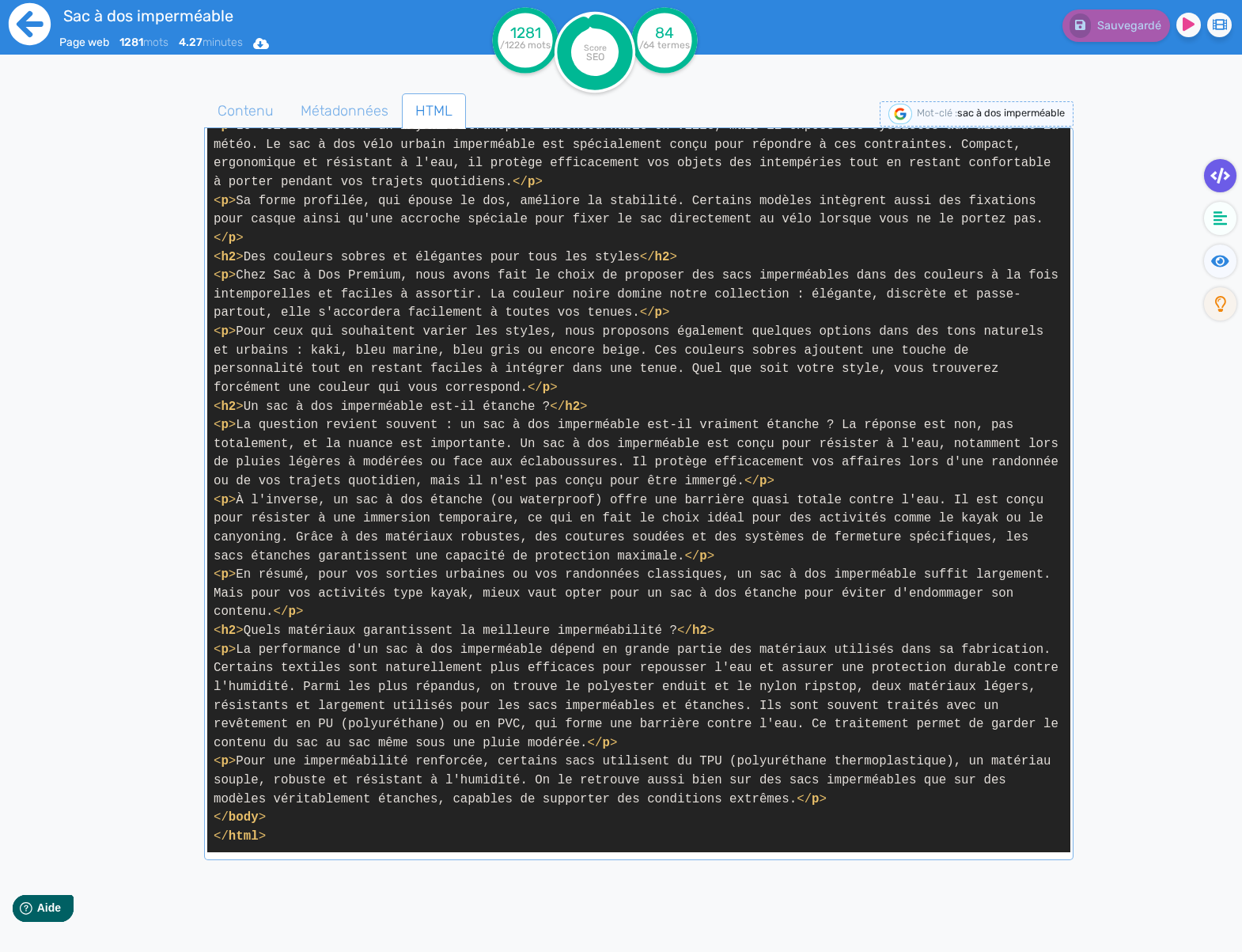
click at [41, 23] on icon at bounding box center [30, 24] width 44 height 44
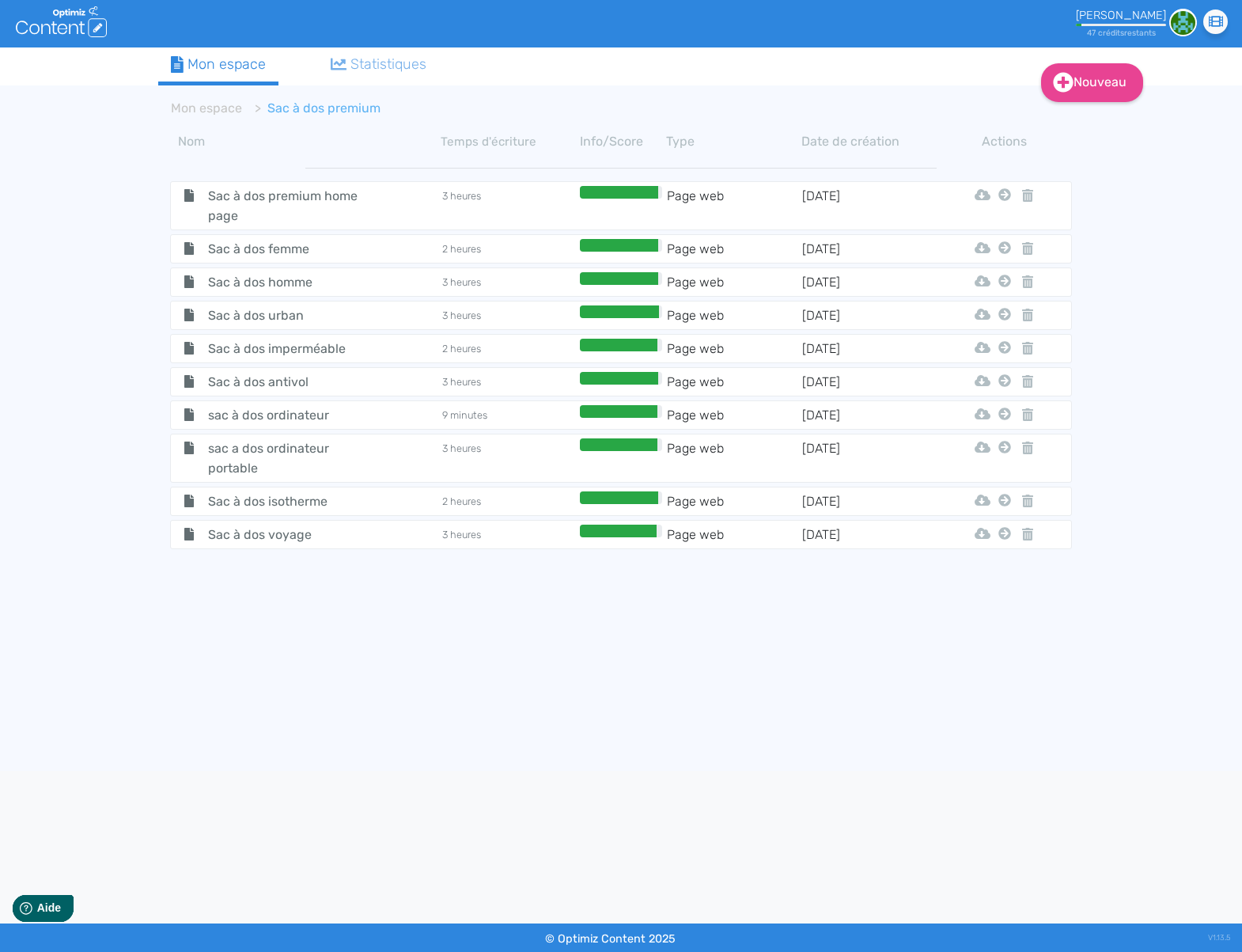
click at [382, 648] on tbody "Sac à dos premium home page 3 heures Page web 23/7/2025 Html Pdf Word Mon Espac…" at bounding box center [621, 441] width 926 height 571
click at [368, 458] on span "sac a dos ordinateur portable" at bounding box center [285, 459] width 178 height 39
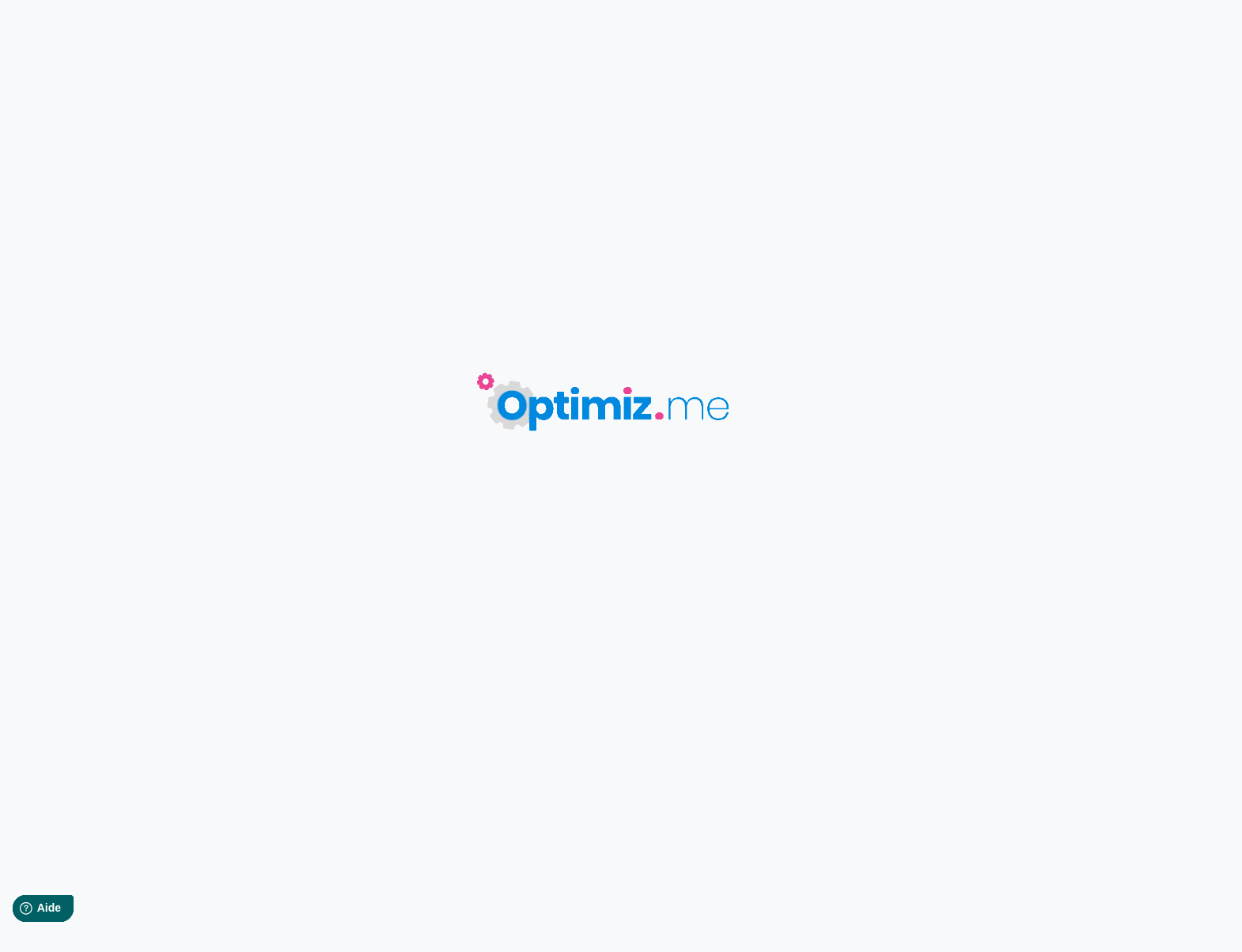
type input "sac a dos ordinateur portable"
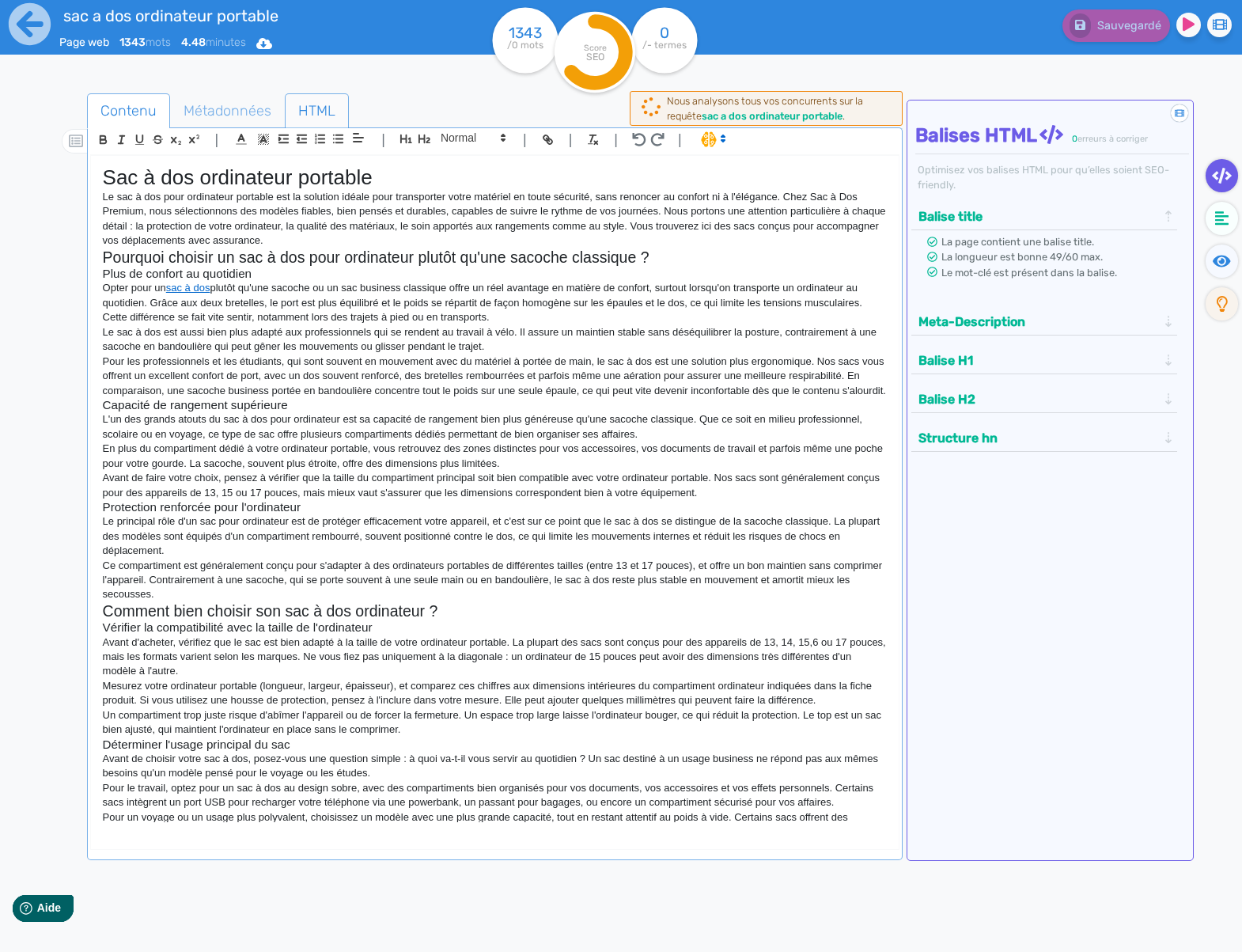
click at [308, 112] on span "HTML" at bounding box center [317, 111] width 63 height 43
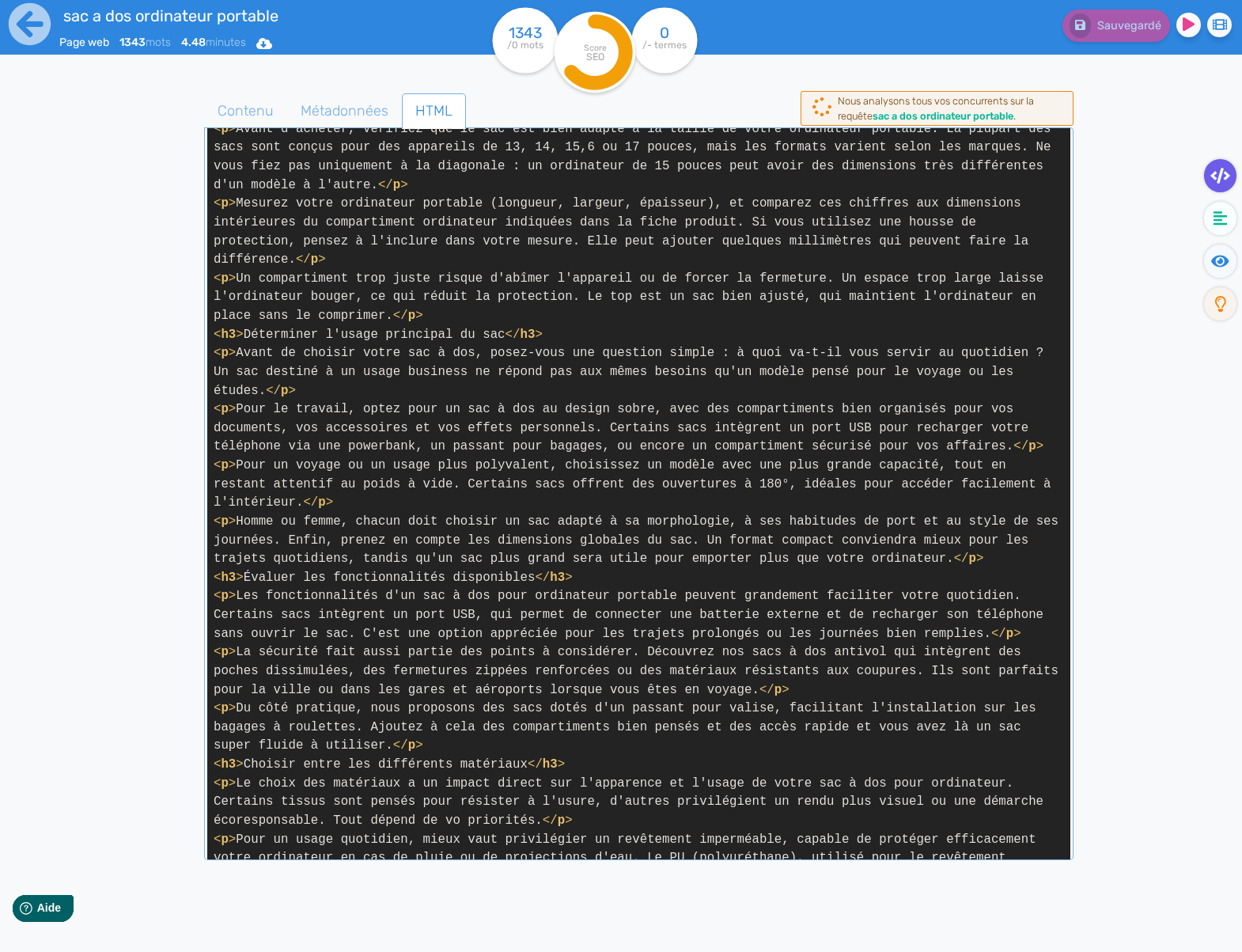
scroll to position [1289, 0]
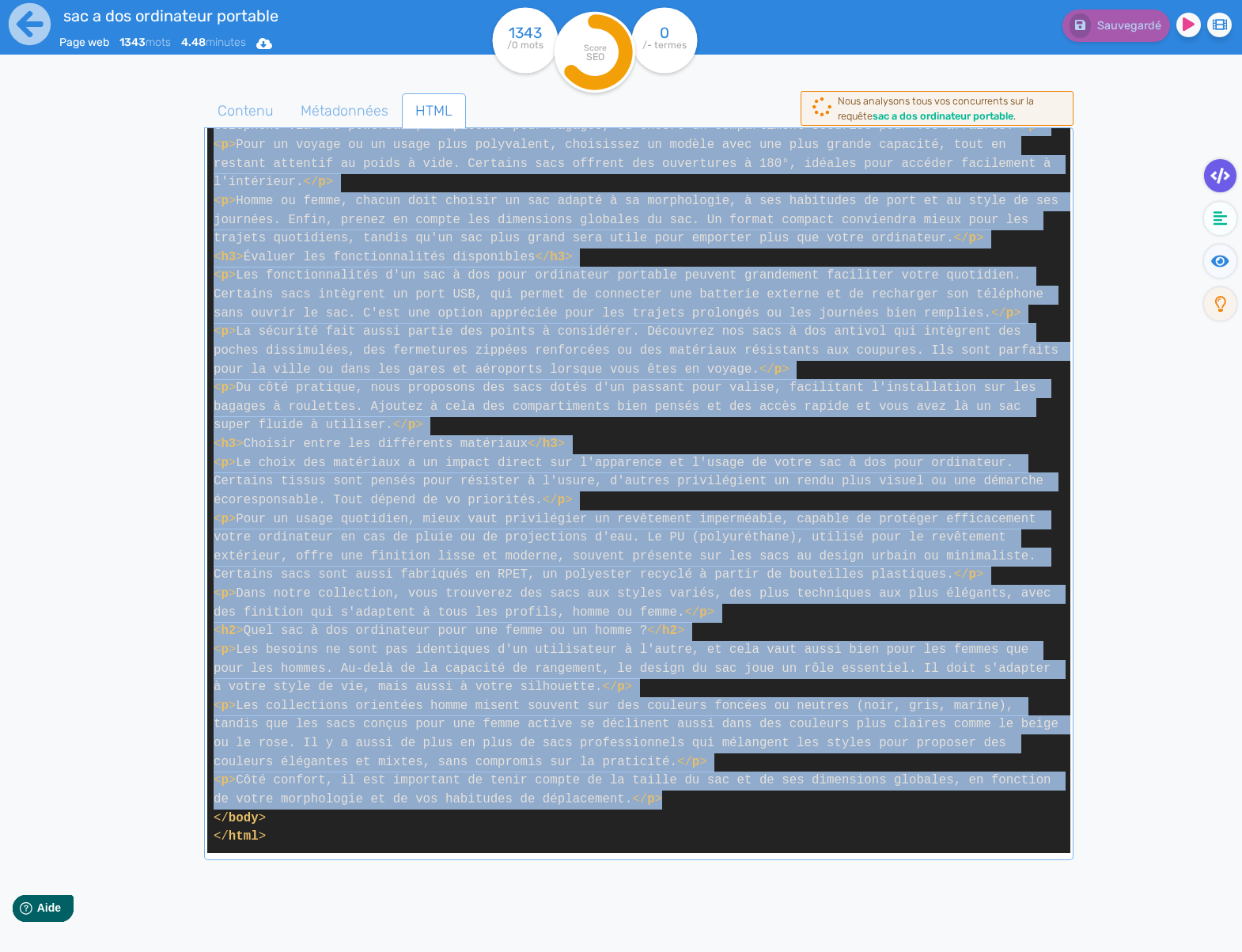
drag, startPoint x: 213, startPoint y: 313, endPoint x: 705, endPoint y: 793, distance: 687.4
copy span "< p > Le sac à dos pour ordinateur portable est la solution idéale pour transpo…"
click at [325, 99] on span "Métadonnées" at bounding box center [345, 111] width 113 height 43
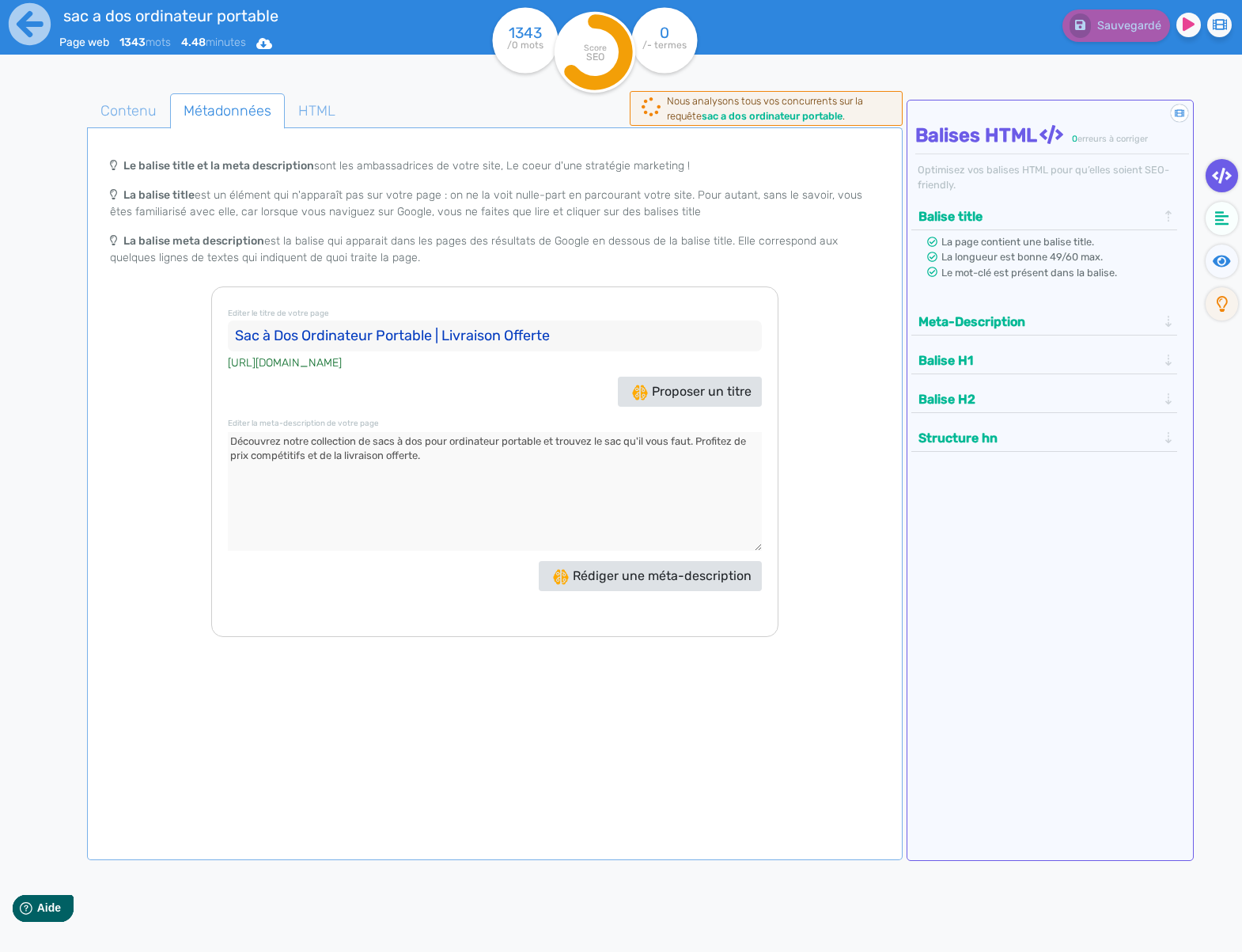
click at [355, 335] on input "Sac à Dos Ordinateur Portable | Livraison Offerte" at bounding box center [495, 336] width 534 height 31
click at [420, 476] on textarea at bounding box center [495, 492] width 534 height 119
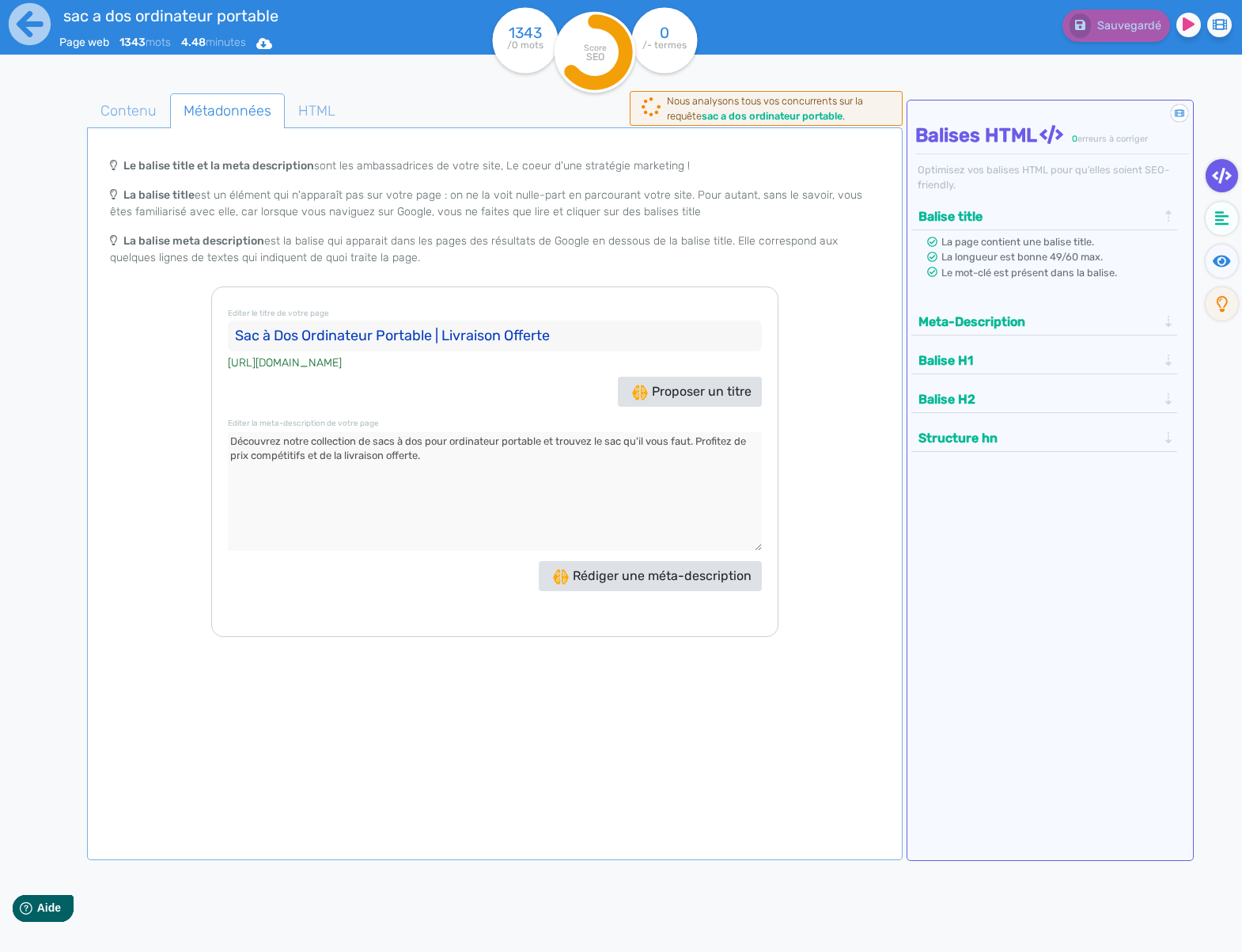
click at [420, 476] on textarea at bounding box center [495, 492] width 534 height 119
click at [39, 27] on icon at bounding box center [30, 24] width 42 height 42
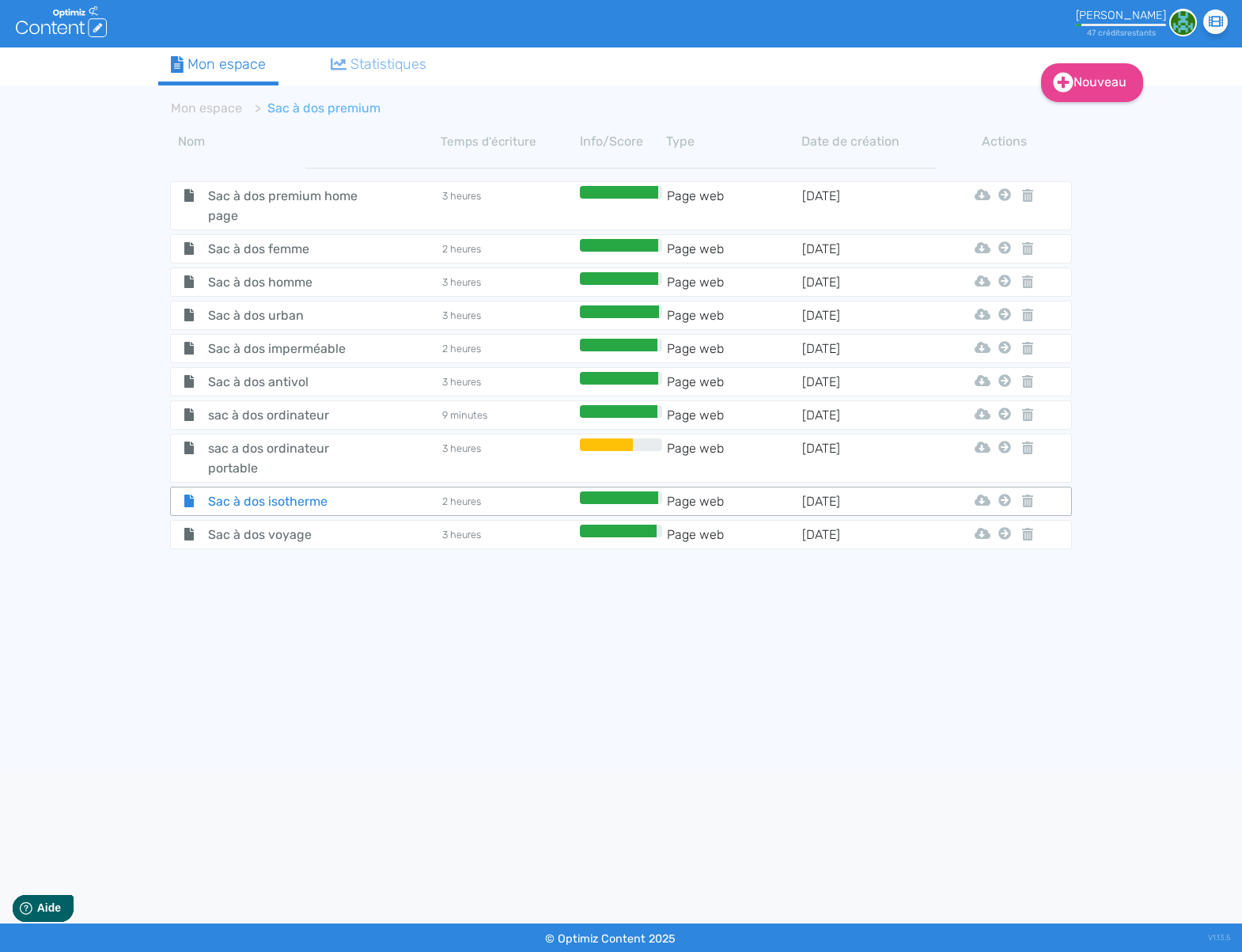
click at [364, 506] on span "Sac à dos isotherme" at bounding box center [285, 502] width 178 height 20
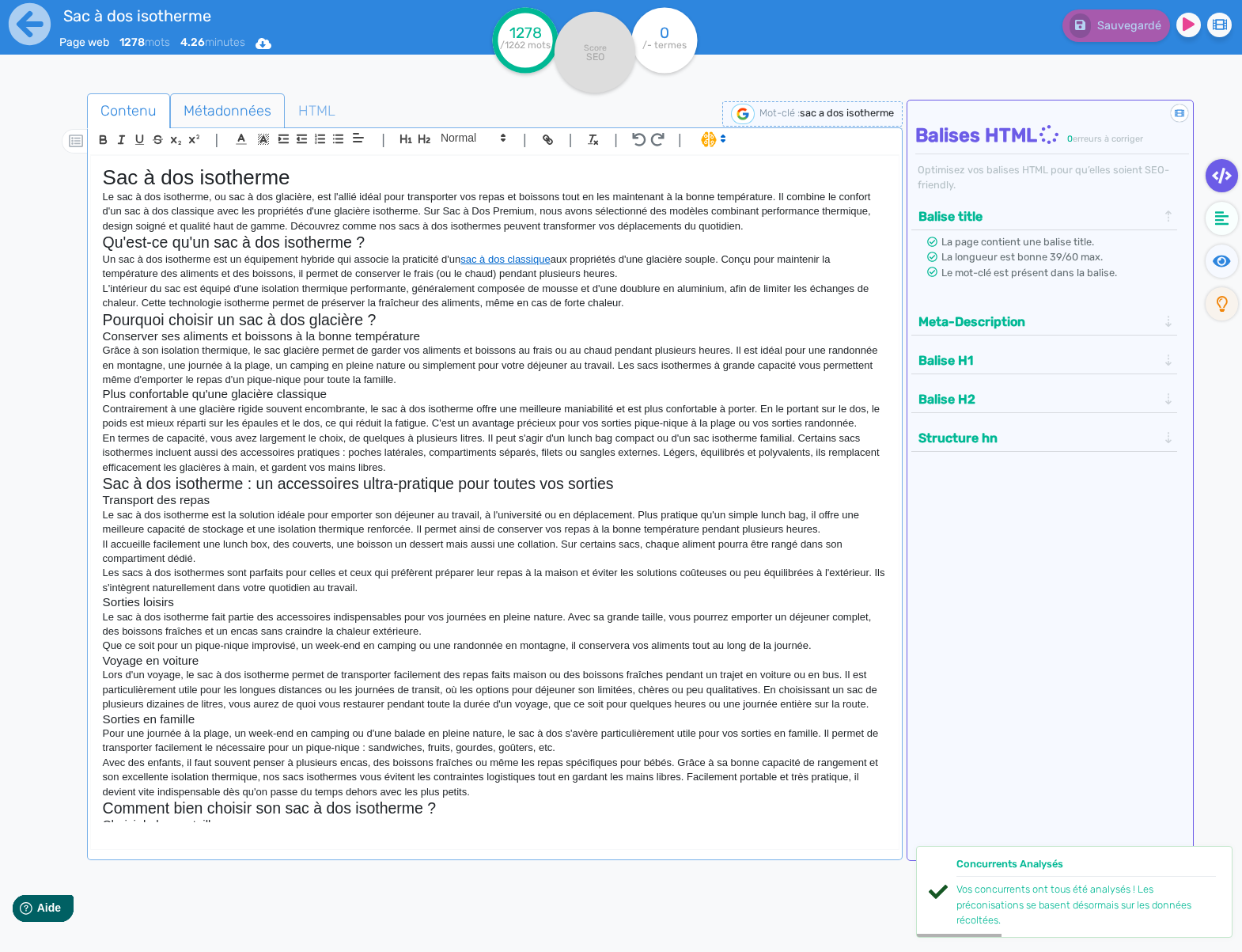
click at [235, 107] on span "Métadonnées" at bounding box center [227, 111] width 113 height 43
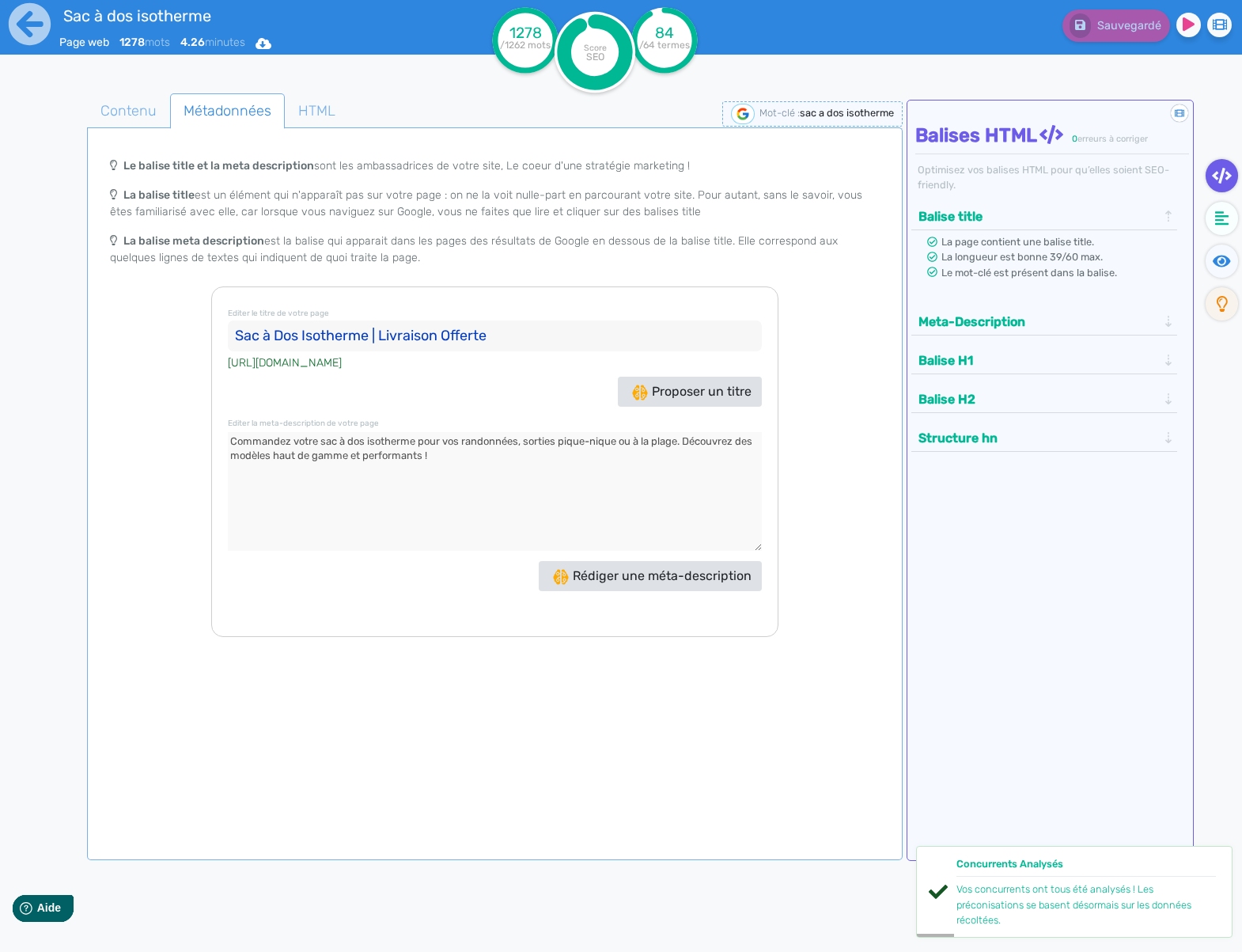
click at [383, 336] on input "Sac à Dos Isotherme | Livraison Offerte" at bounding box center [495, 336] width 534 height 31
click at [582, 457] on textarea at bounding box center [495, 492] width 534 height 119
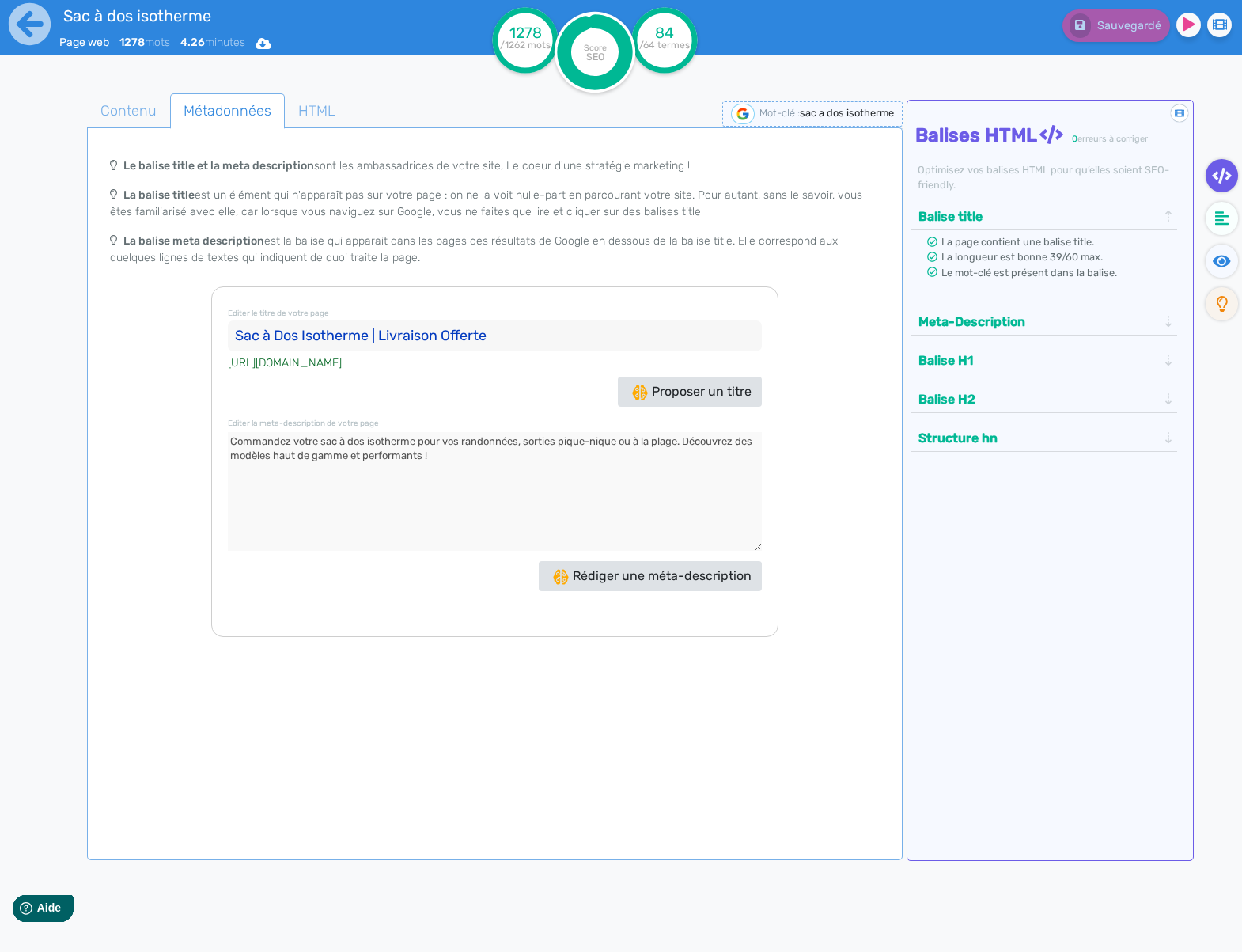
click at [582, 457] on textarea at bounding box center [495, 492] width 534 height 119
click at [335, 106] on span "HTML" at bounding box center [317, 111] width 63 height 43
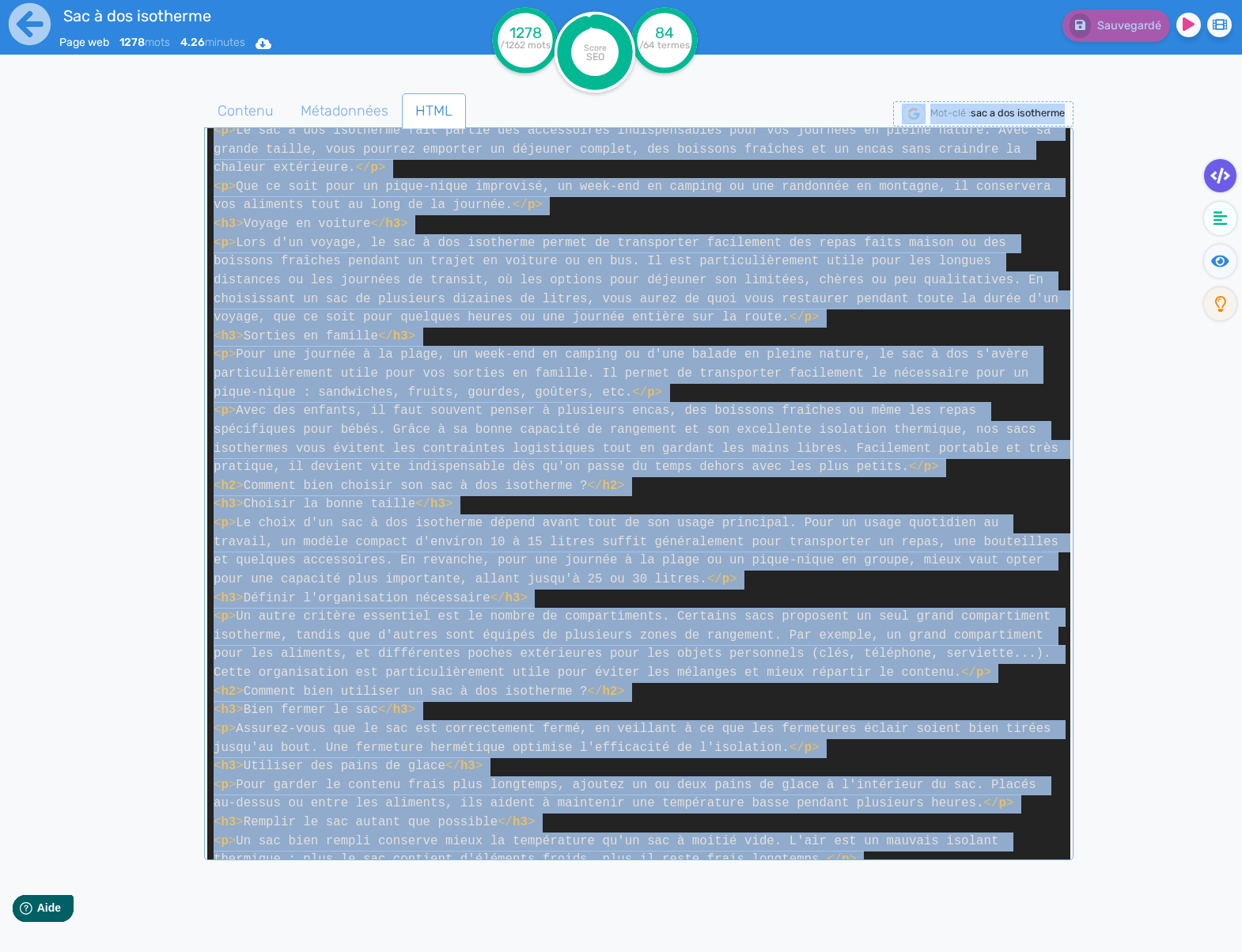
scroll to position [1308, 0]
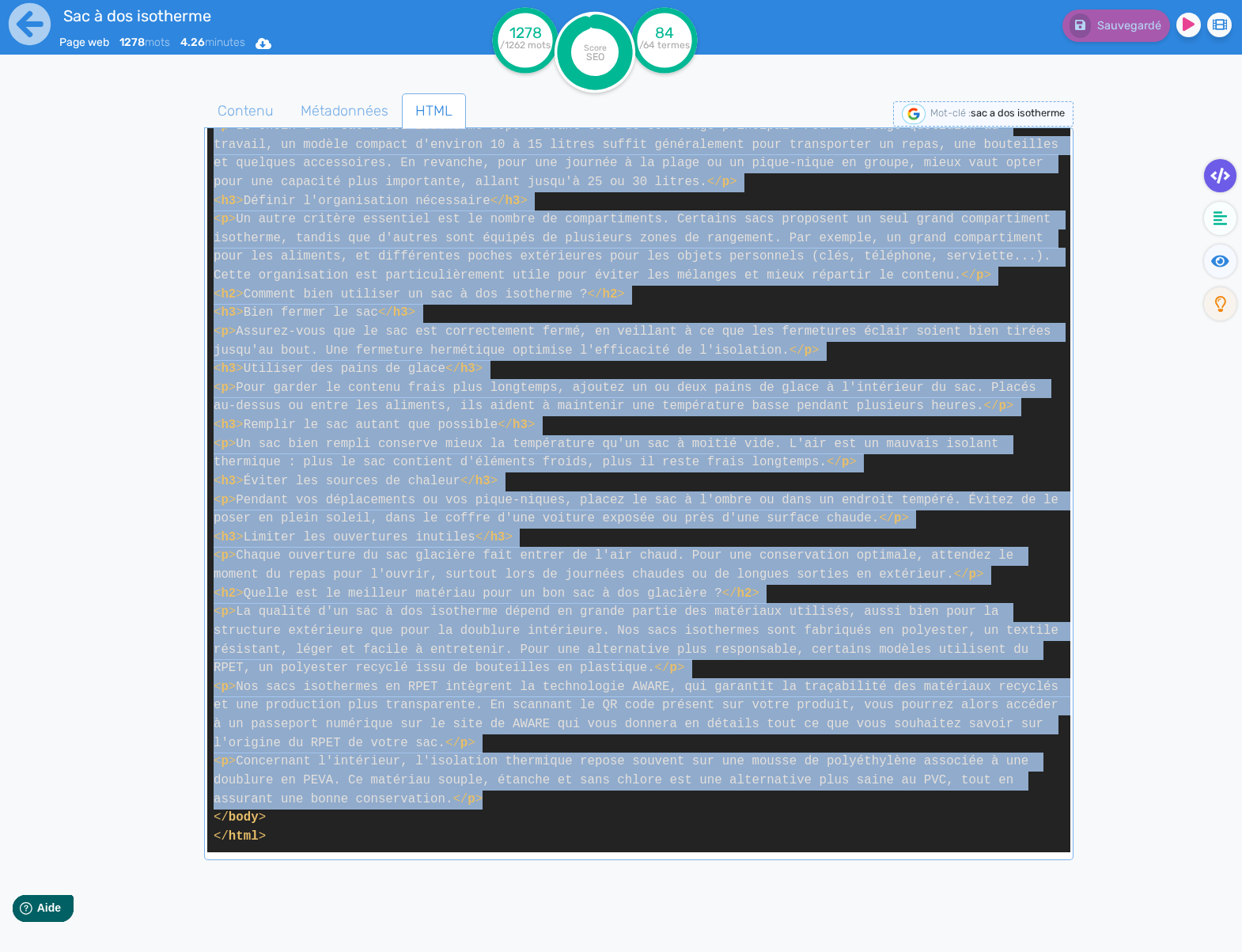
drag, startPoint x: 214, startPoint y: 315, endPoint x: 721, endPoint y: 804, distance: 704.4
copy span "< p > Le sac à dos isotherme, ou sac à dos glacière, est l'allié idéal pour tra…"
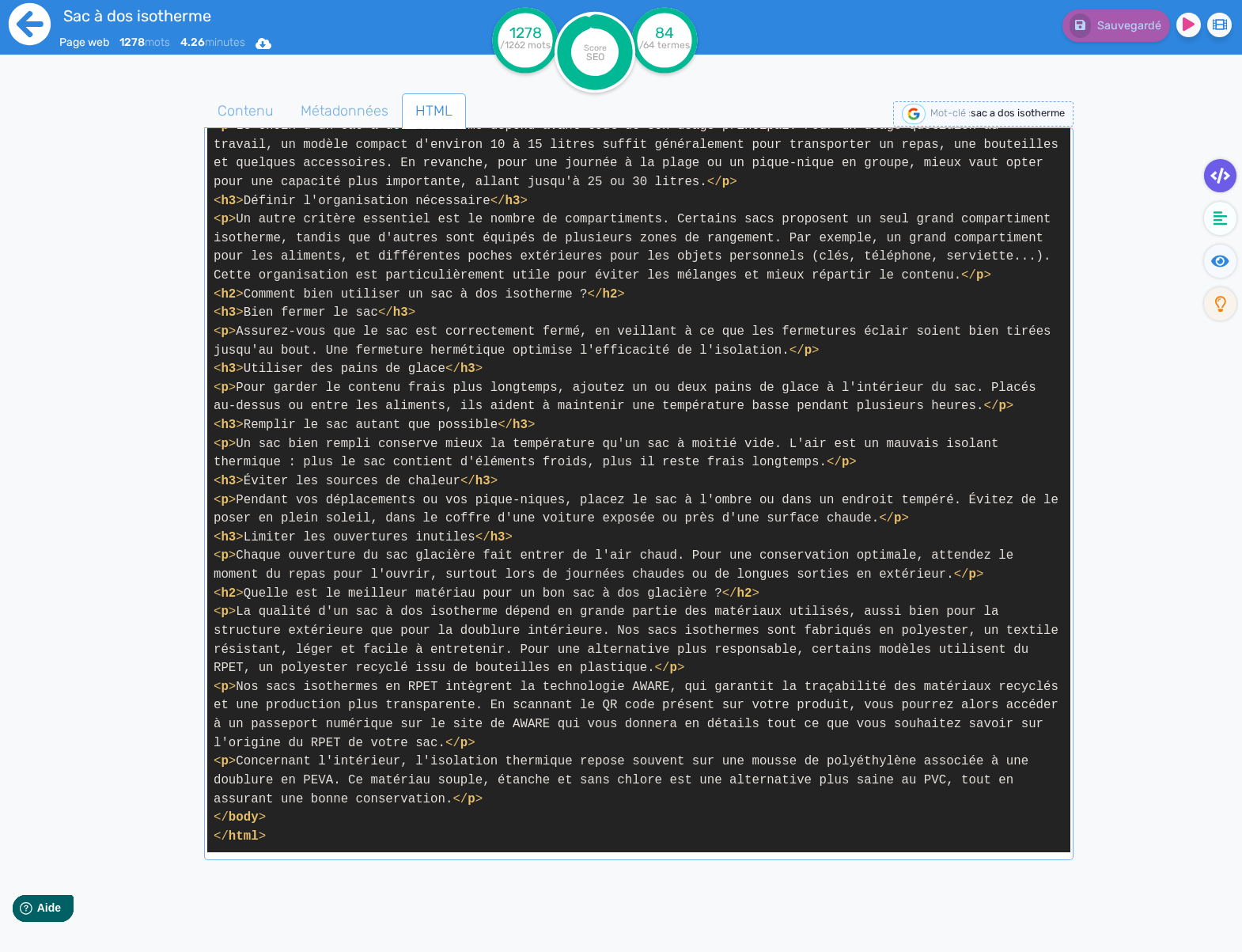
click at [29, 24] on icon at bounding box center [30, 24] width 44 height 44
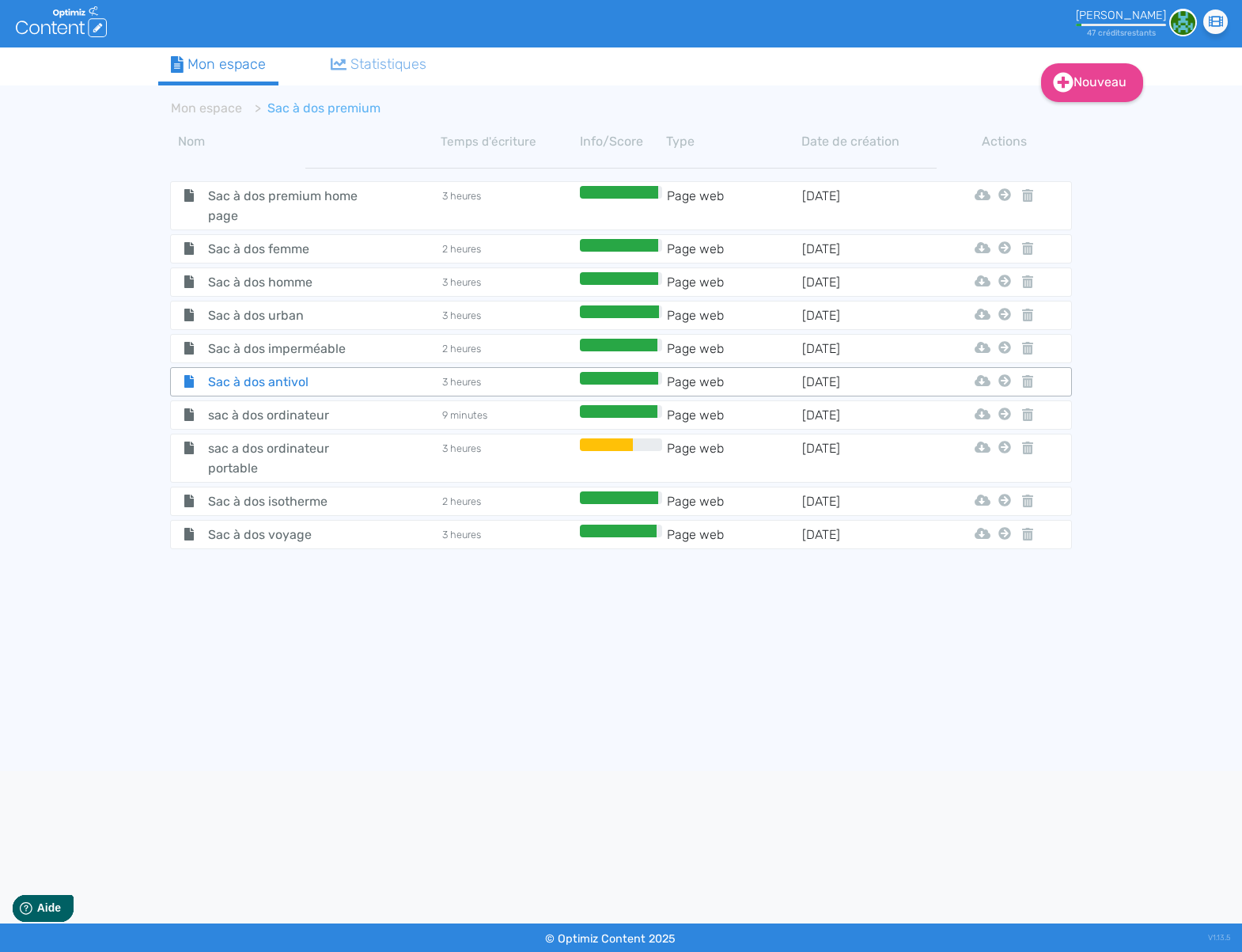
click at [393, 390] on div "Sac à dos antivol" at bounding box center [306, 382] width 268 height 20
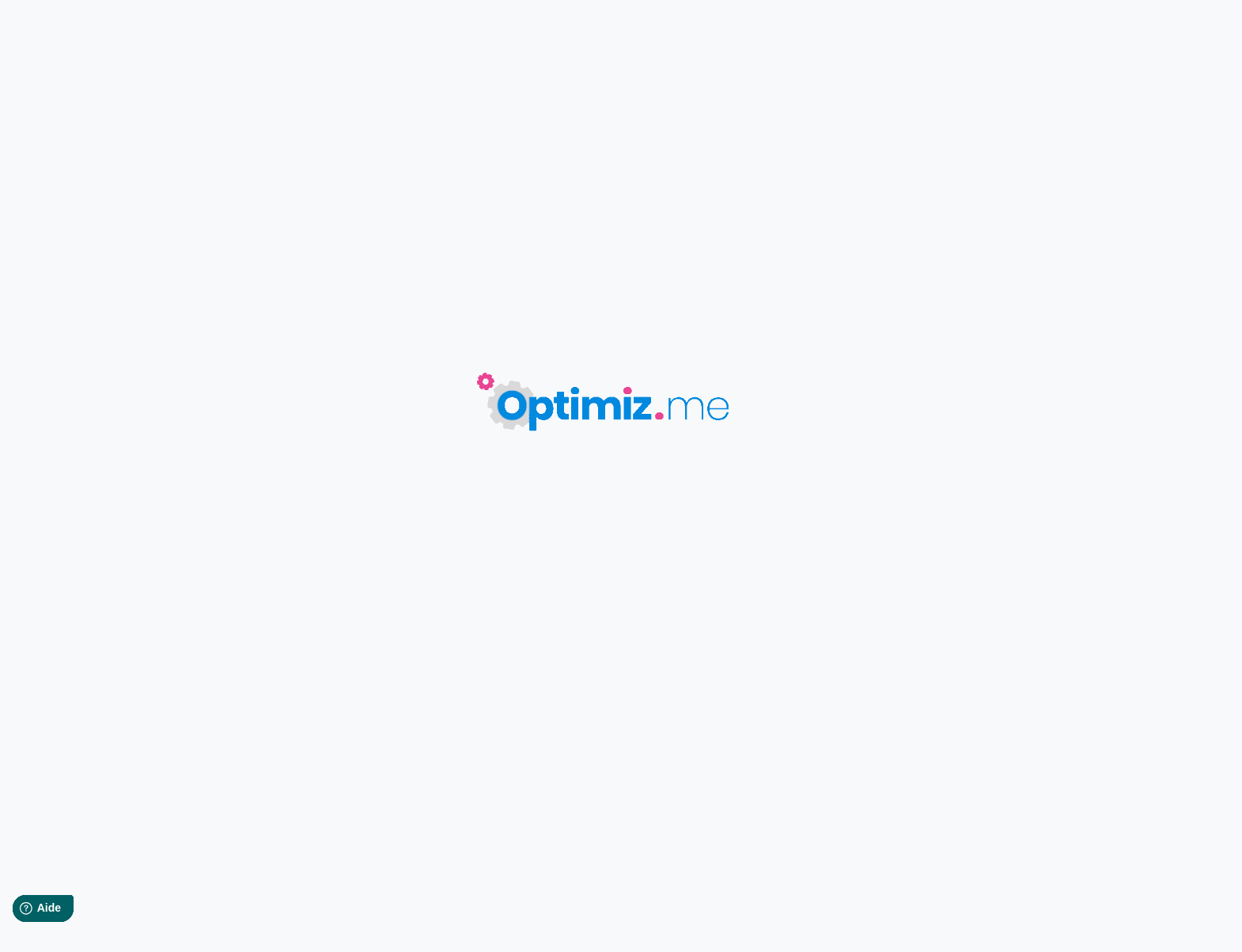
type input "Sac à dos antivol"
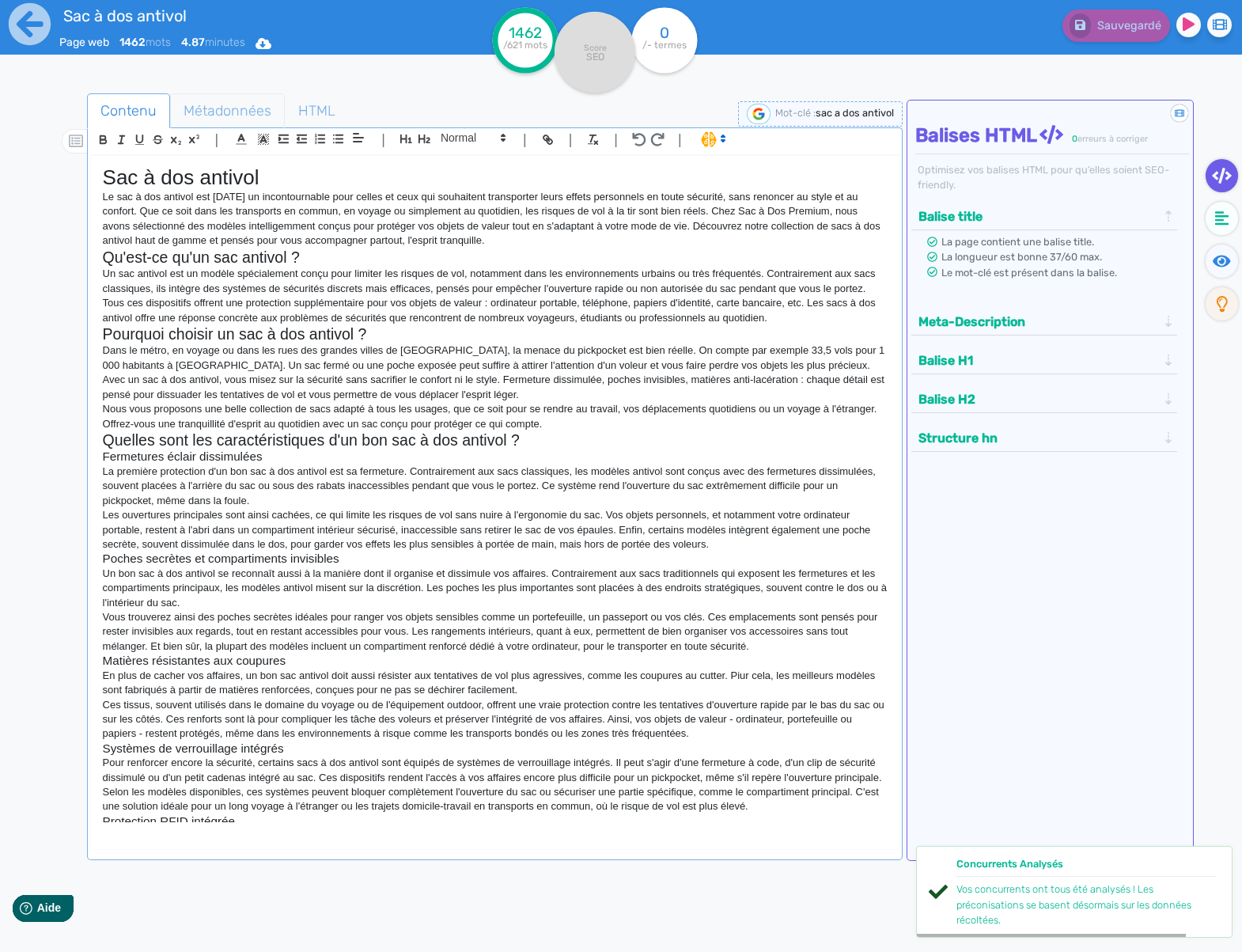
drag, startPoint x: 253, startPoint y: 113, endPoint x: 276, endPoint y: 234, distance: 123.2
click at [252, 113] on span "Métadonnées" at bounding box center [227, 111] width 113 height 43
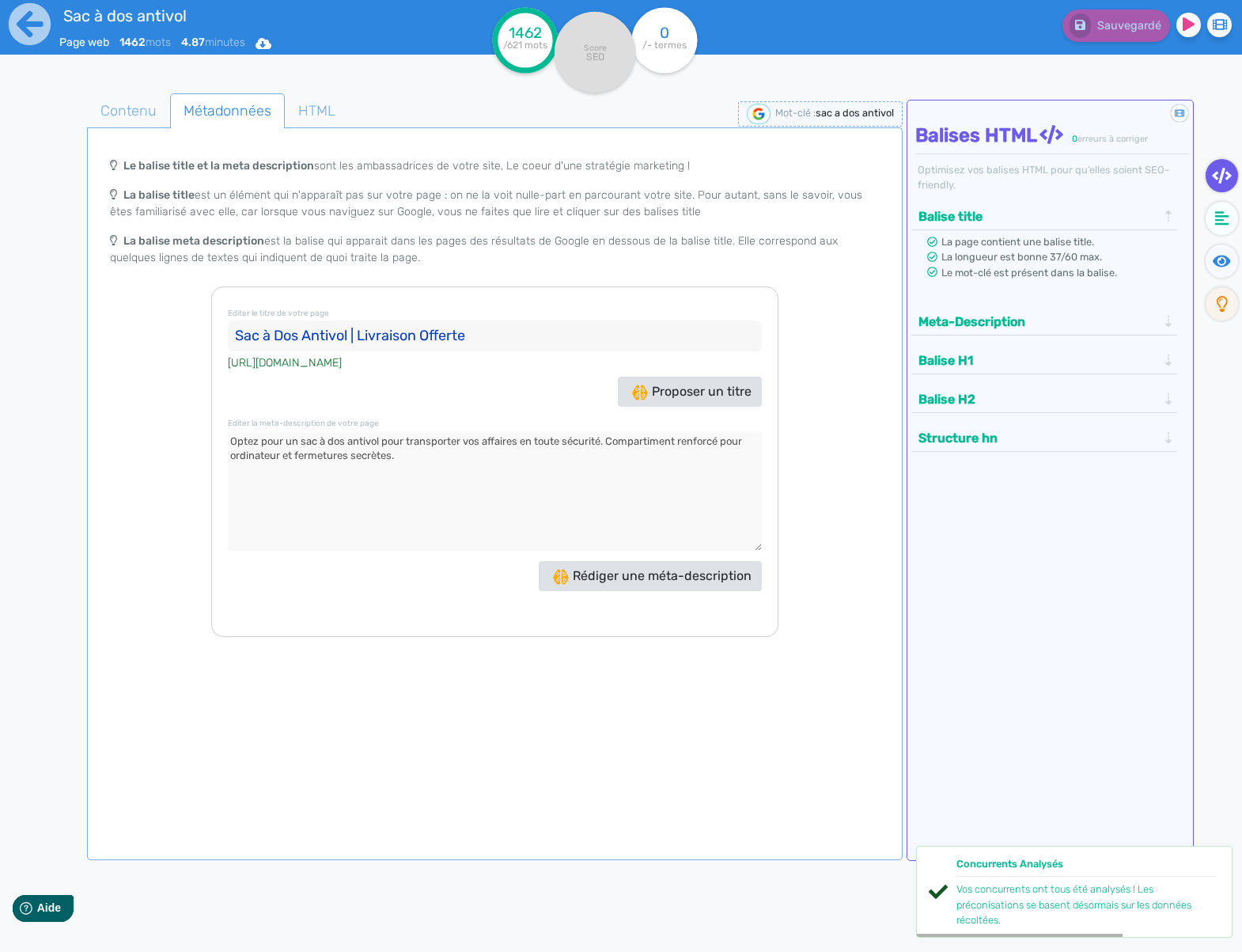
click at [404, 343] on input "Sac à Dos Antivol | Livraison Offerte" at bounding box center [495, 336] width 534 height 31
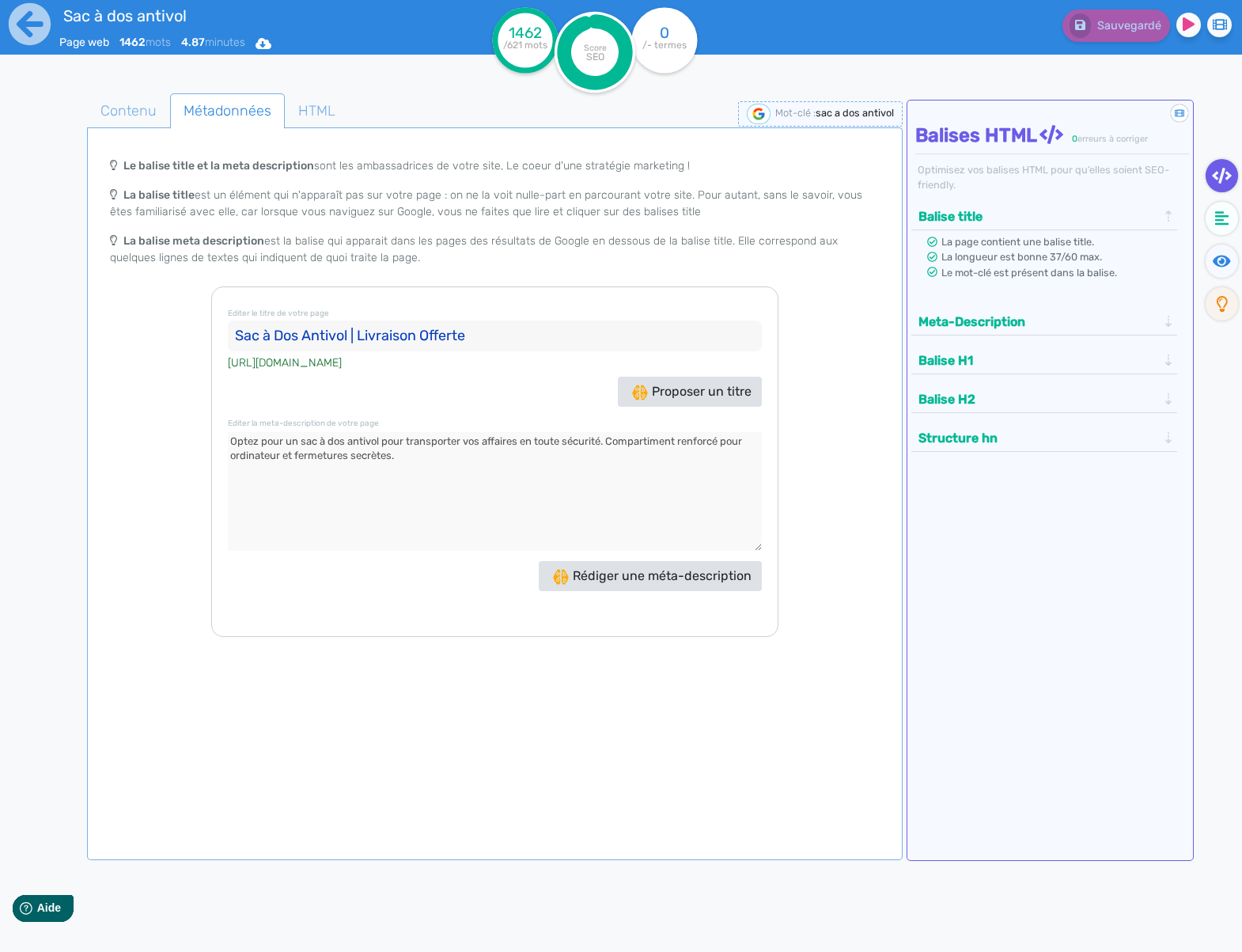
click at [514, 460] on textarea at bounding box center [495, 492] width 534 height 119
drag, startPoint x: 305, startPoint y: 119, endPoint x: 289, endPoint y: 289, distance: 170.8
click at [305, 119] on span "HTML" at bounding box center [317, 111] width 63 height 43
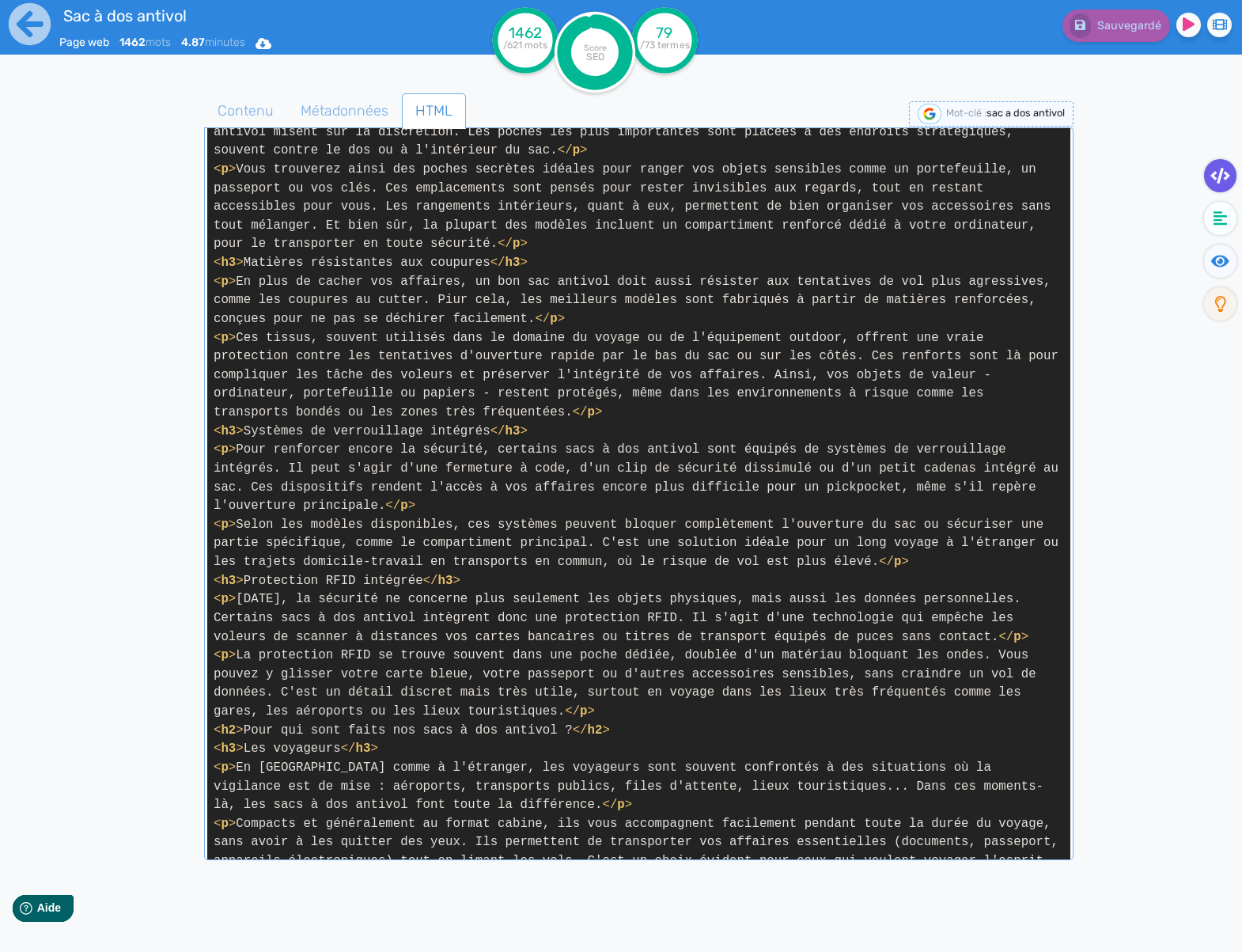
scroll to position [1550, 0]
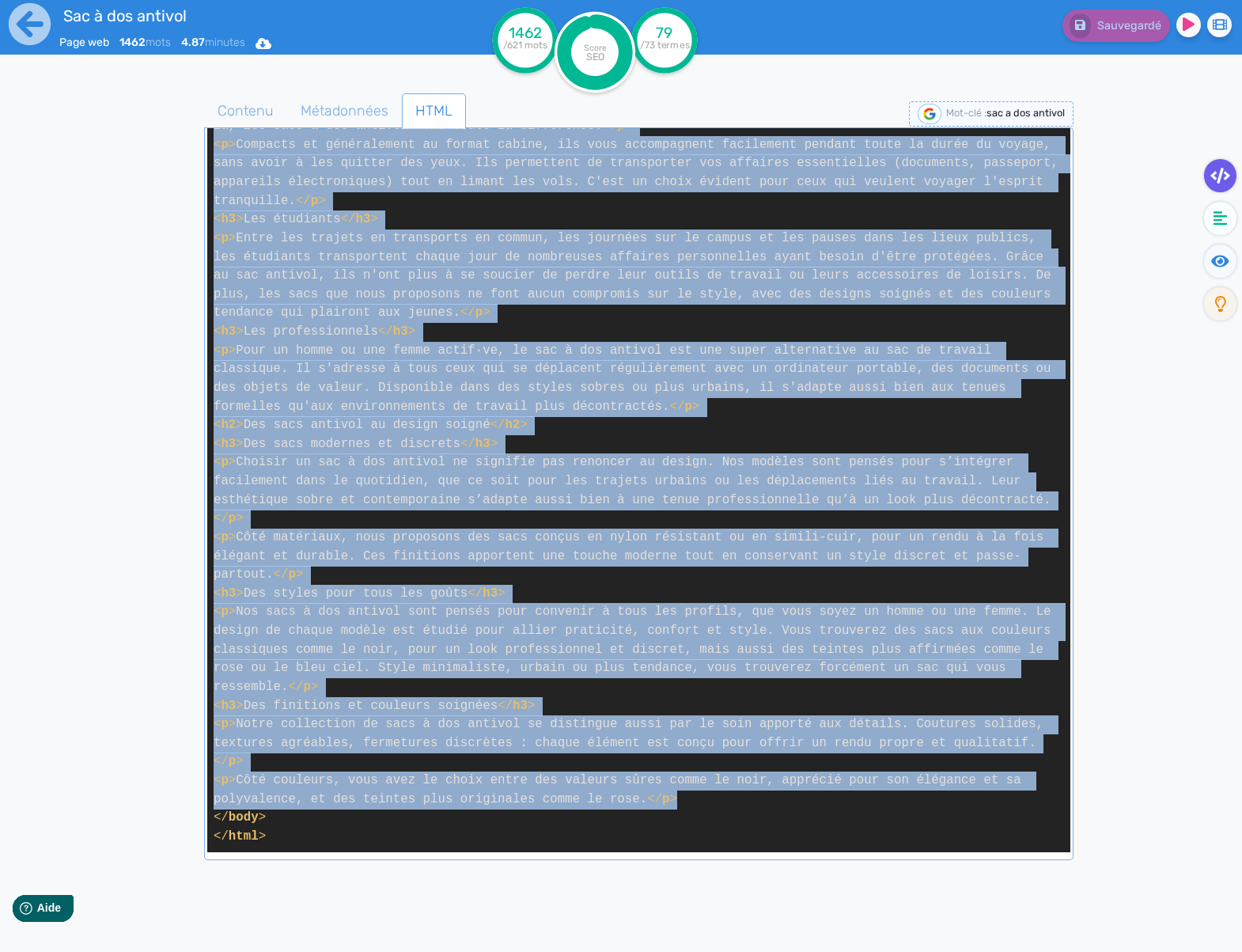
drag, startPoint x: 215, startPoint y: 309, endPoint x: 708, endPoint y: 807, distance: 700.8
copy span "< p > Le sac à dos antivol est aujourd'hui un incontournable pour celles et ceu…"
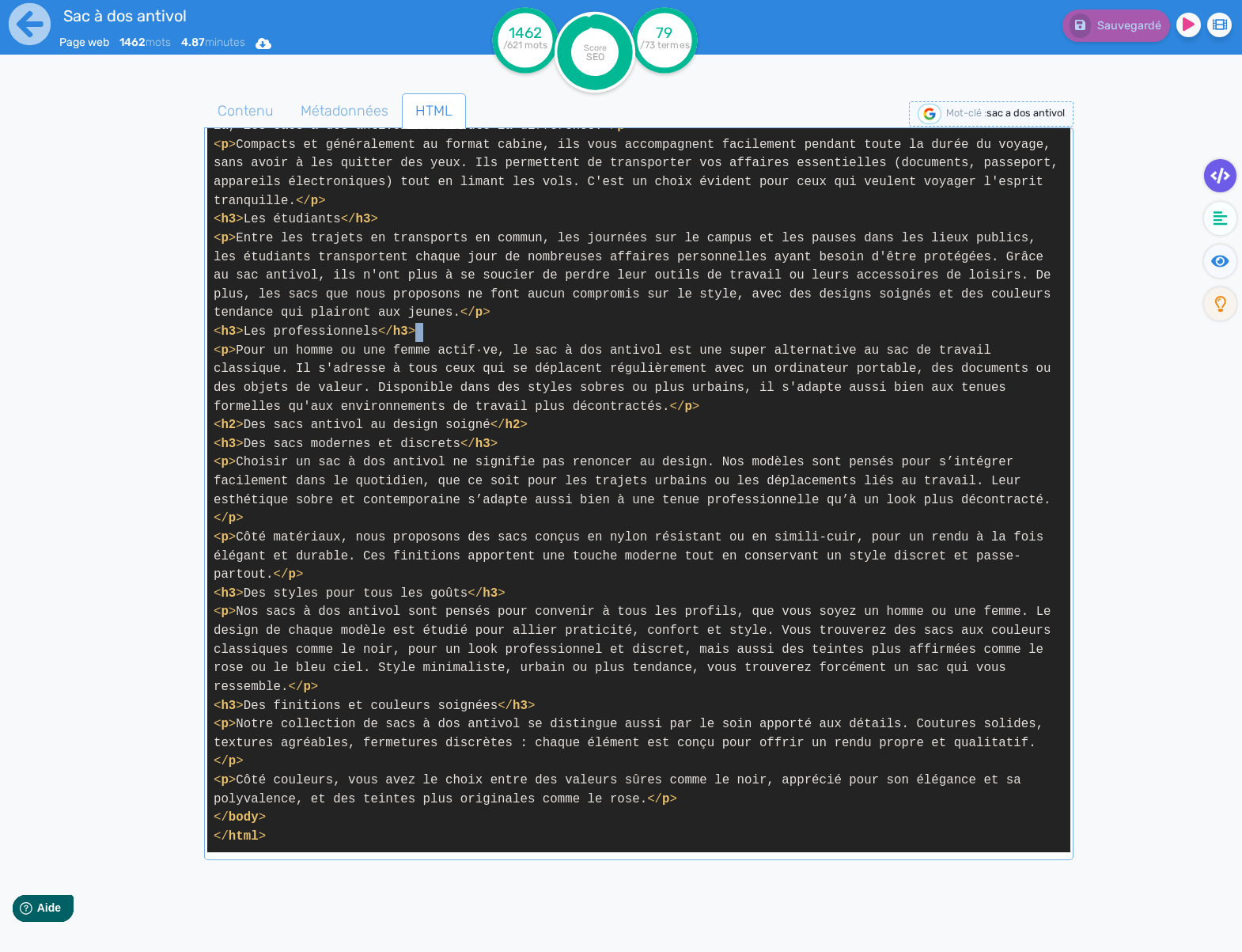
drag, startPoint x: 552, startPoint y: 336, endPoint x: 482, endPoint y: 285, distance: 86.6
click at [40, 33] on icon at bounding box center [30, 24] width 42 height 42
